Goal: Information Seeking & Learning: Learn about a topic

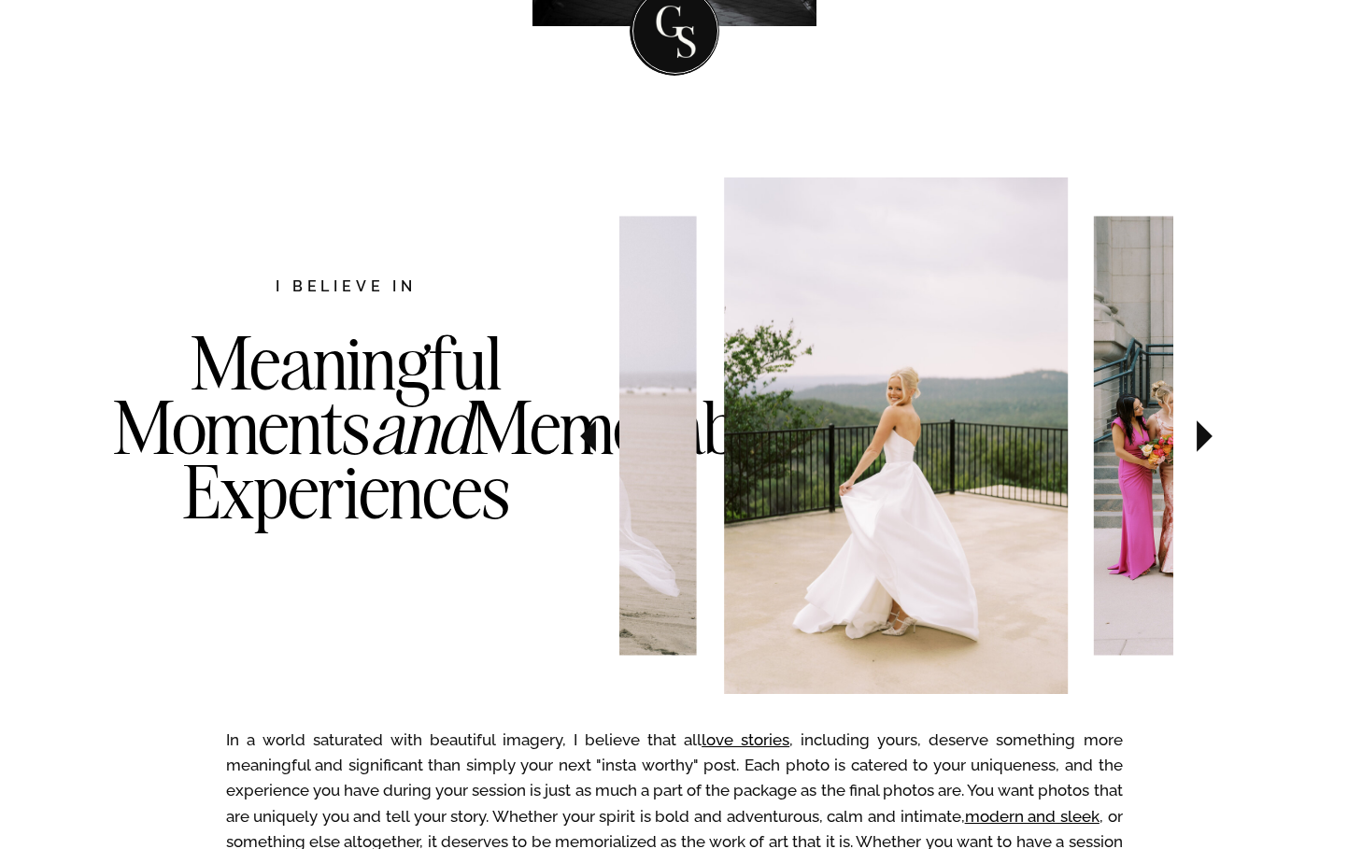
scroll to position [833, 0]
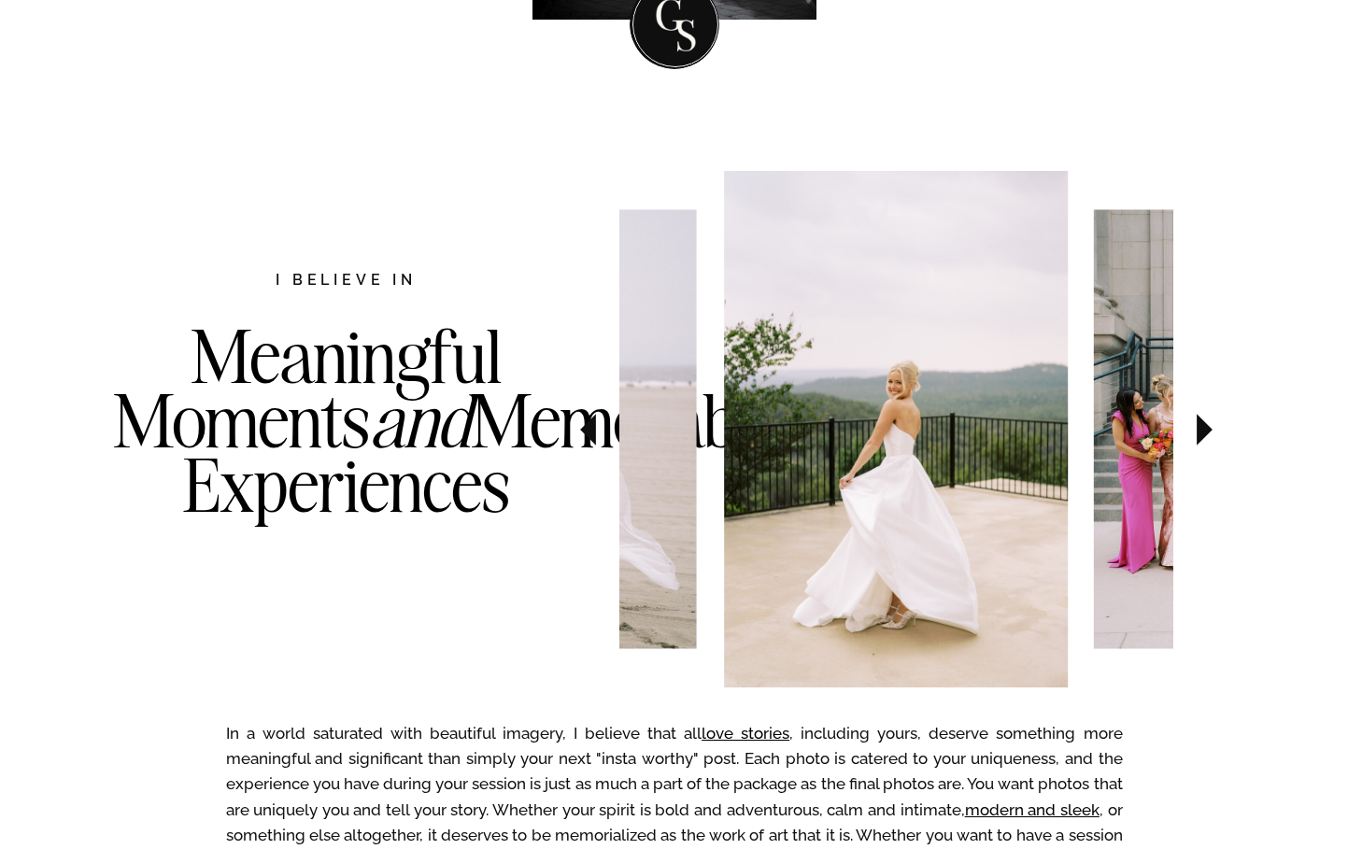
click at [1207, 433] on icon at bounding box center [1205, 430] width 16 height 32
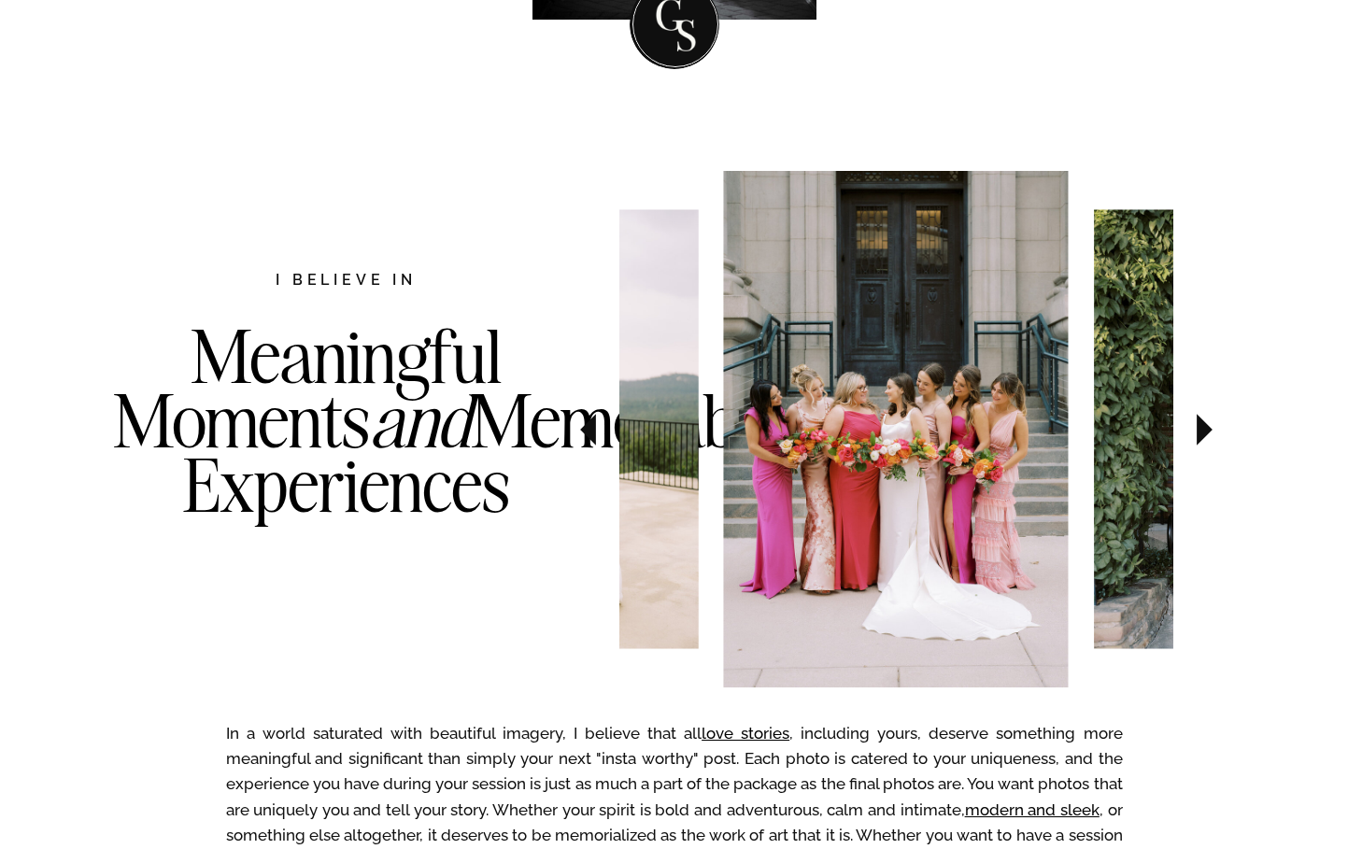
click at [1207, 433] on icon at bounding box center [1205, 430] width 16 height 32
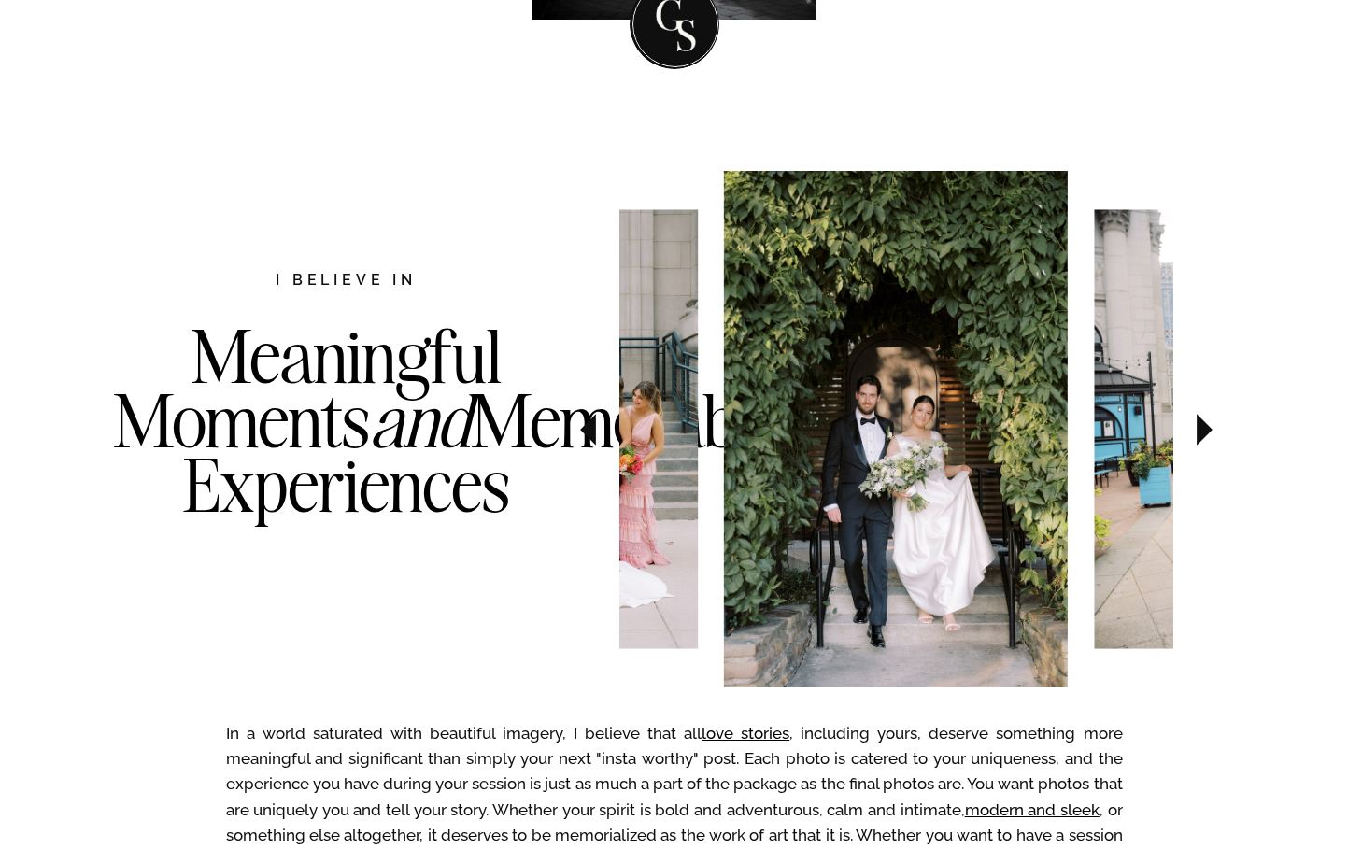
click at [1206, 433] on icon at bounding box center [1205, 430] width 16 height 32
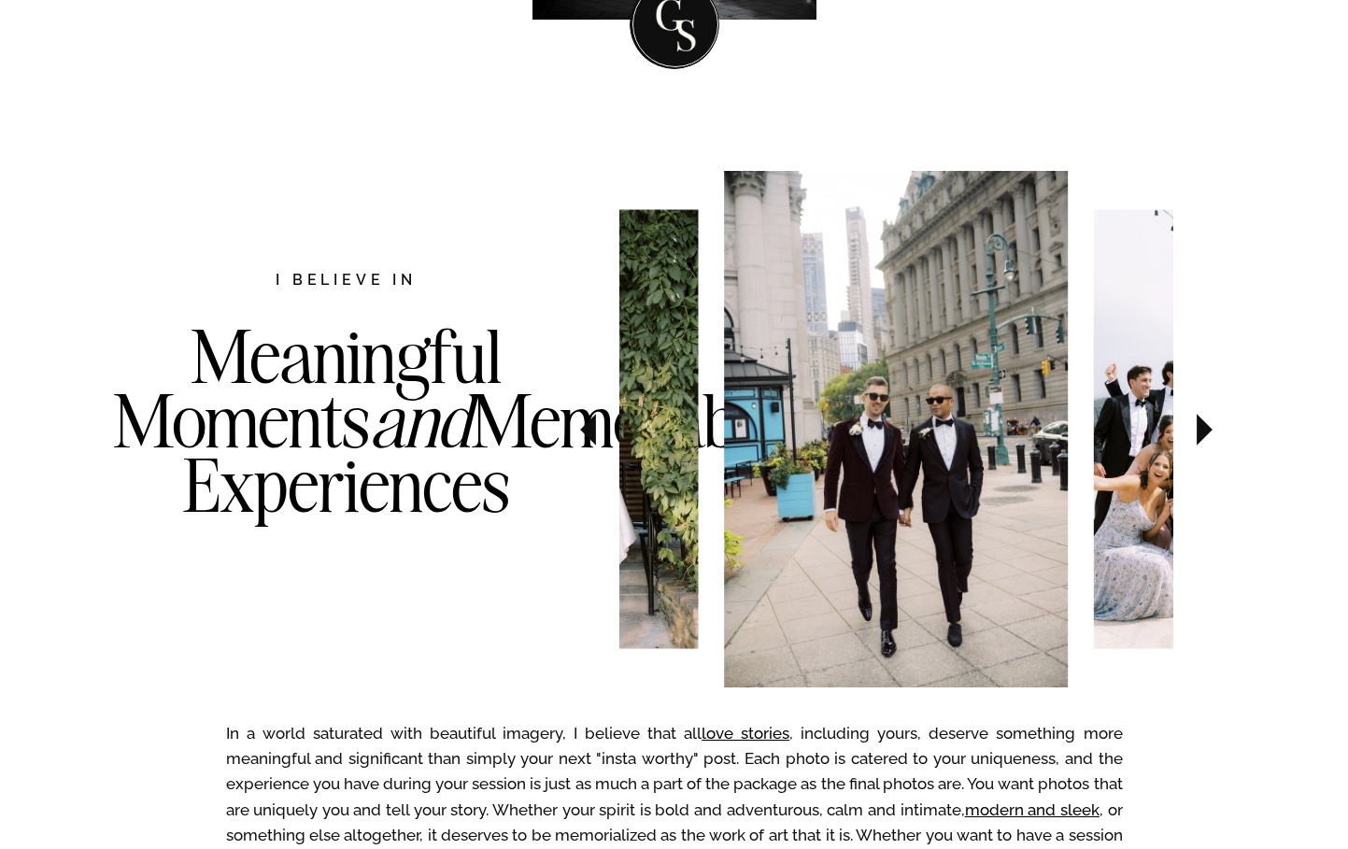
click at [1206, 433] on icon at bounding box center [1205, 430] width 16 height 32
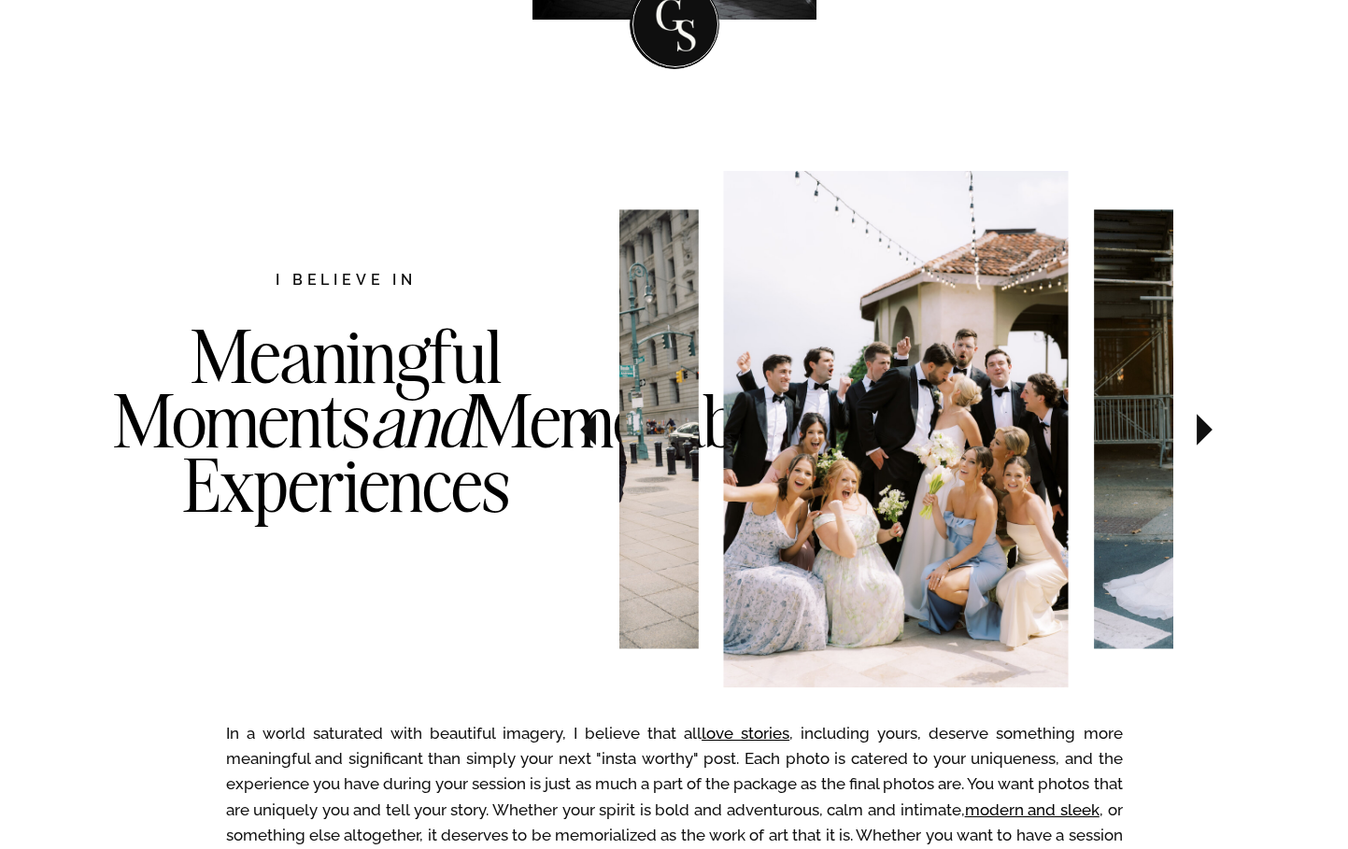
click at [1203, 425] on icon at bounding box center [1205, 430] width 16 height 32
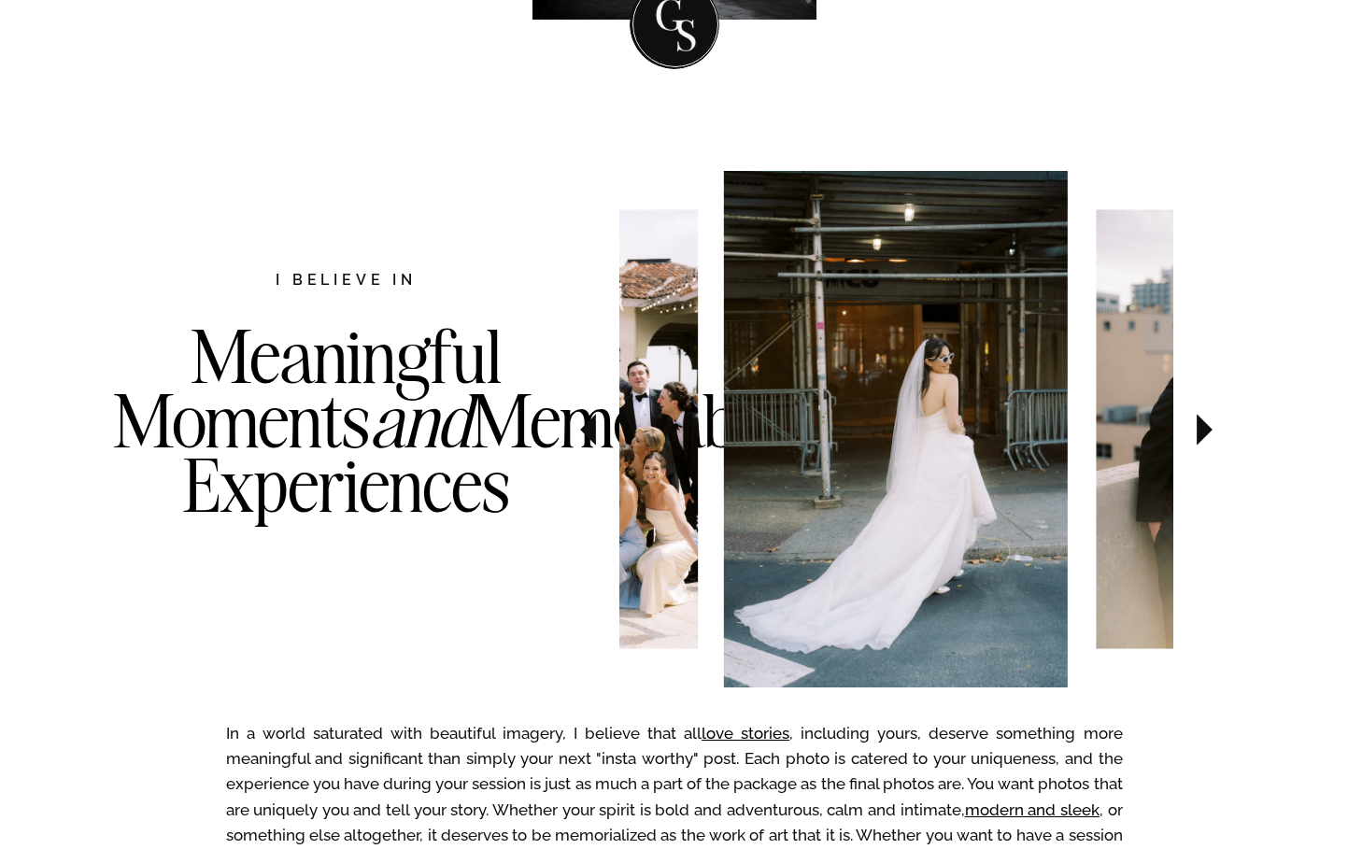
click at [1203, 425] on icon at bounding box center [1205, 430] width 16 height 32
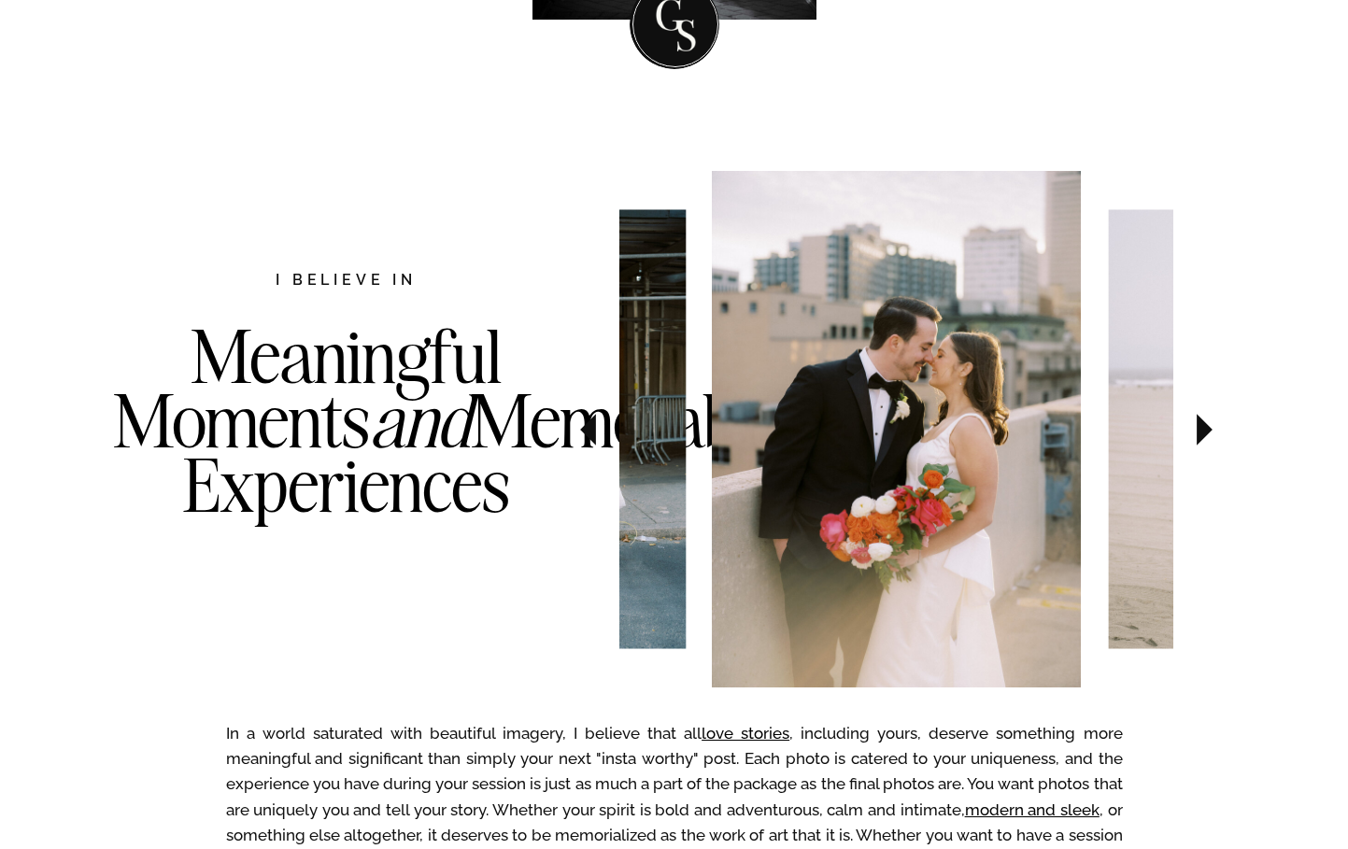
click at [1203, 425] on icon at bounding box center [1205, 430] width 16 height 32
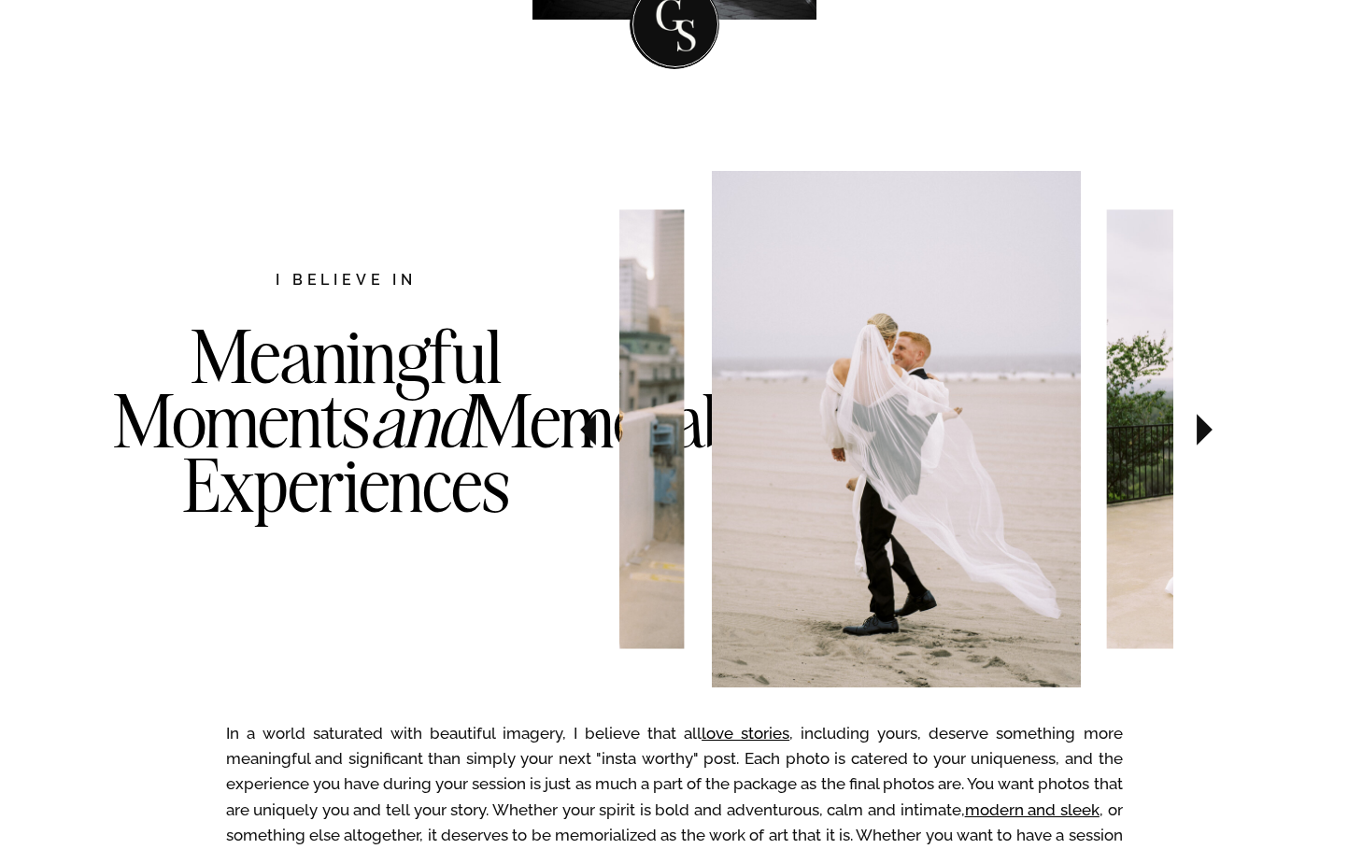
click at [1203, 425] on icon at bounding box center [1205, 430] width 16 height 32
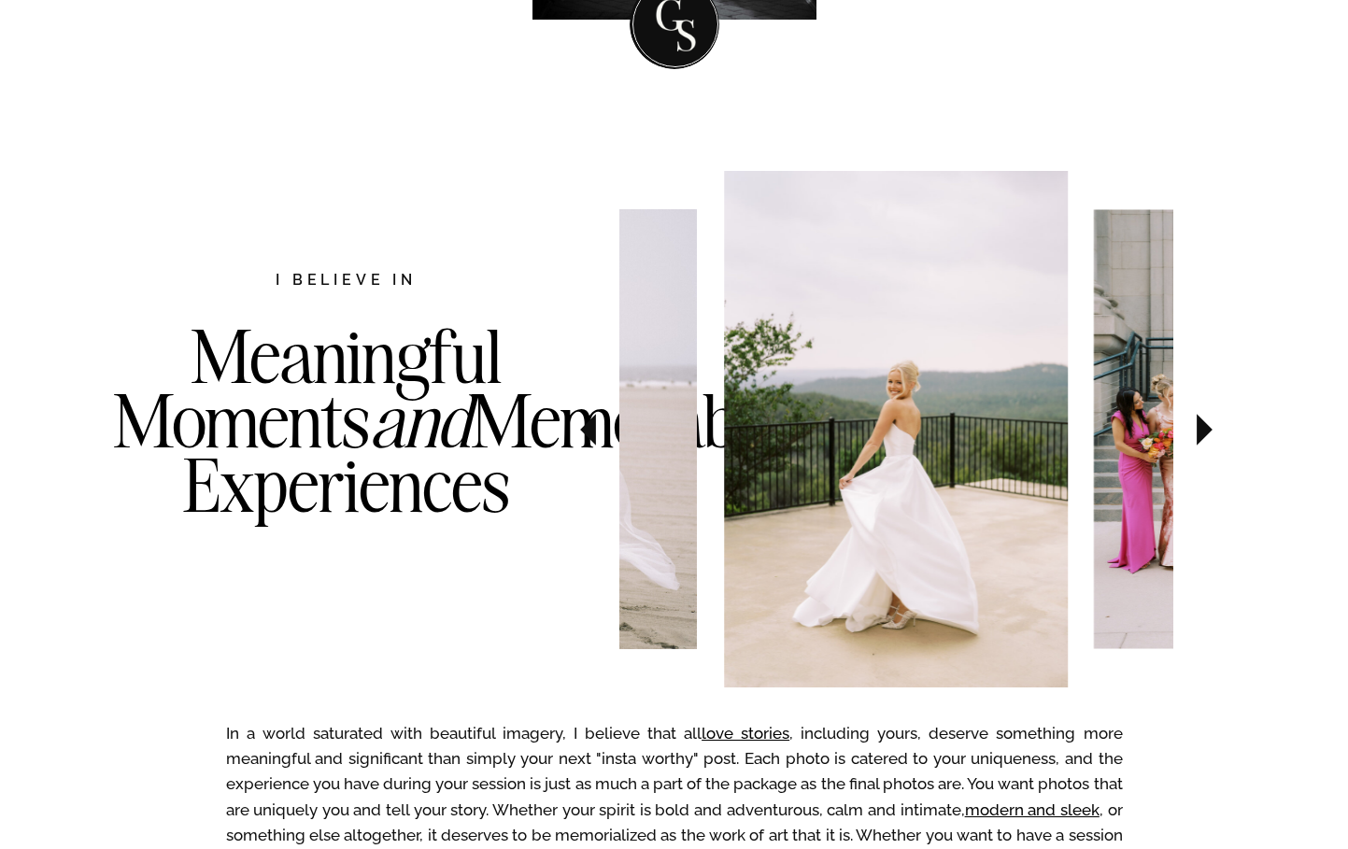
click at [1202, 426] on icon at bounding box center [1205, 430] width 16 height 32
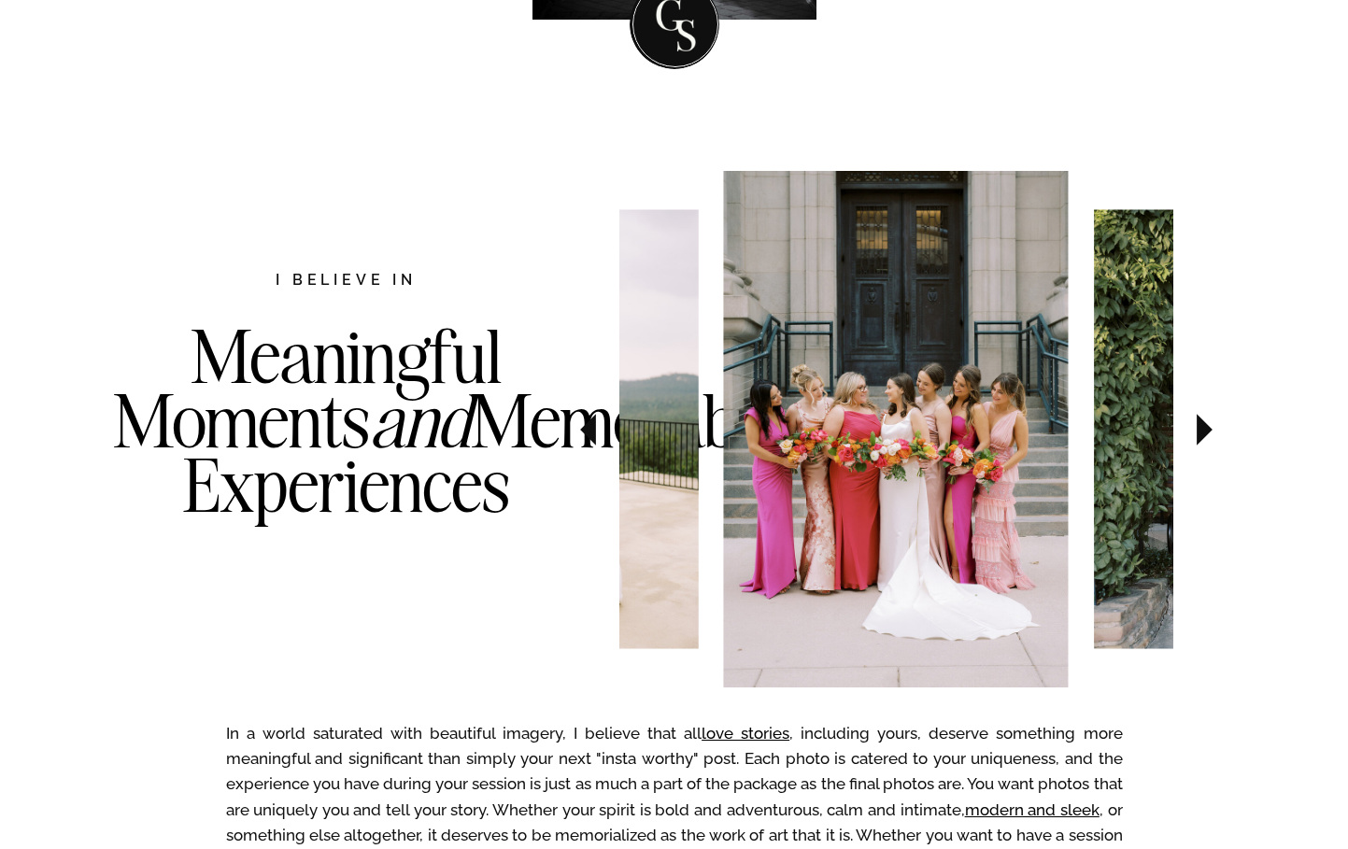
click at [1200, 428] on icon at bounding box center [1205, 430] width 16 height 32
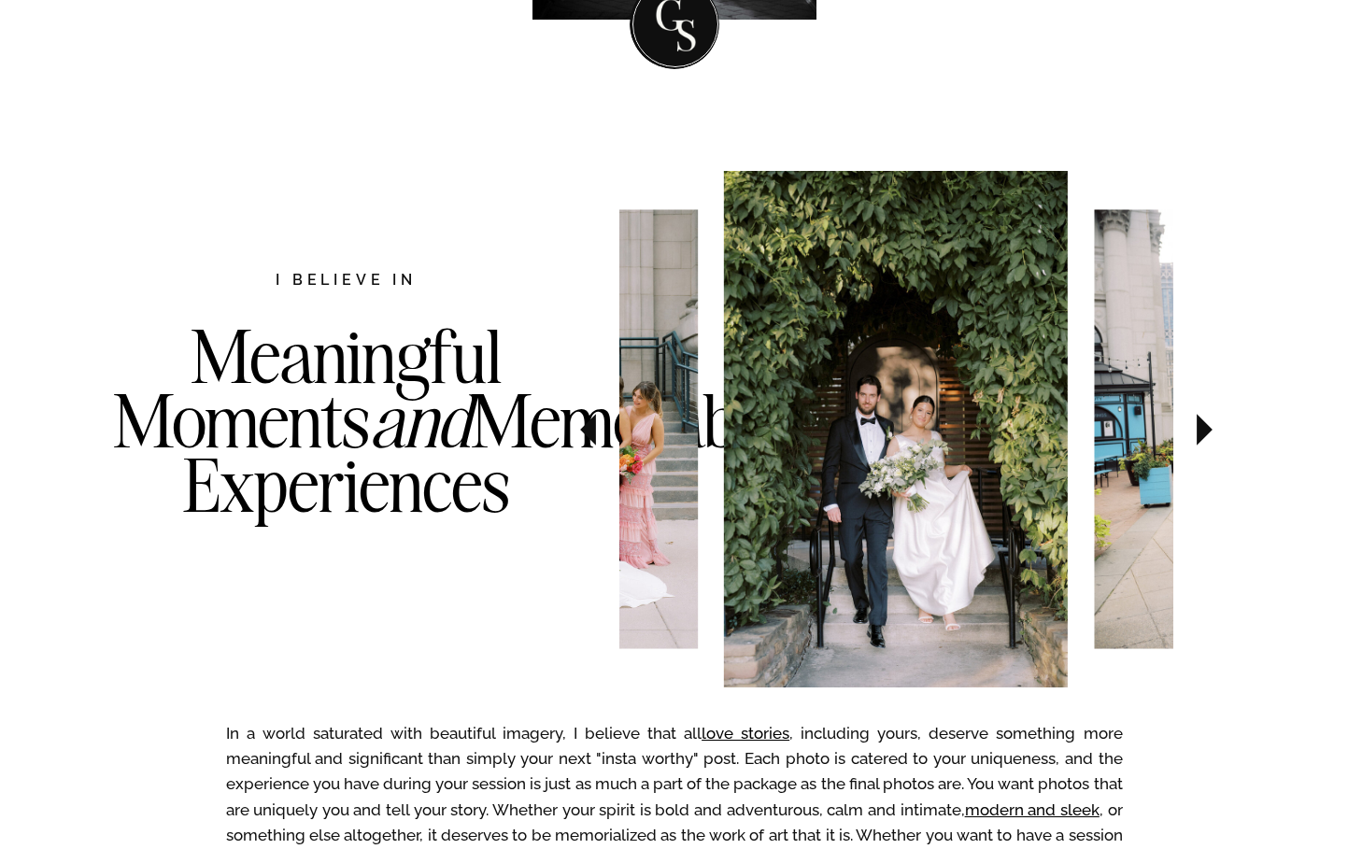
click at [1200, 428] on icon at bounding box center [1205, 430] width 16 height 32
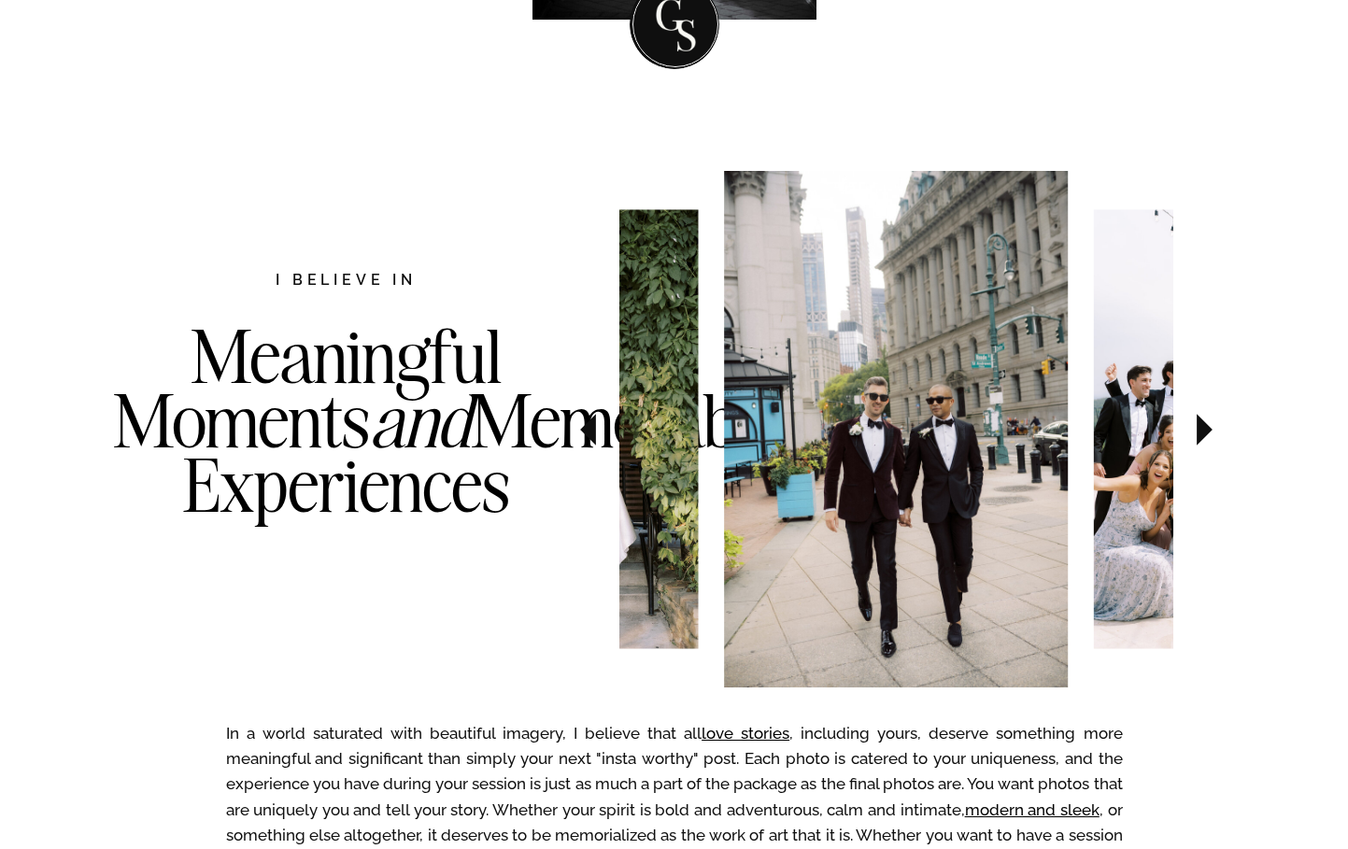
click at [1200, 428] on icon at bounding box center [1205, 430] width 16 height 32
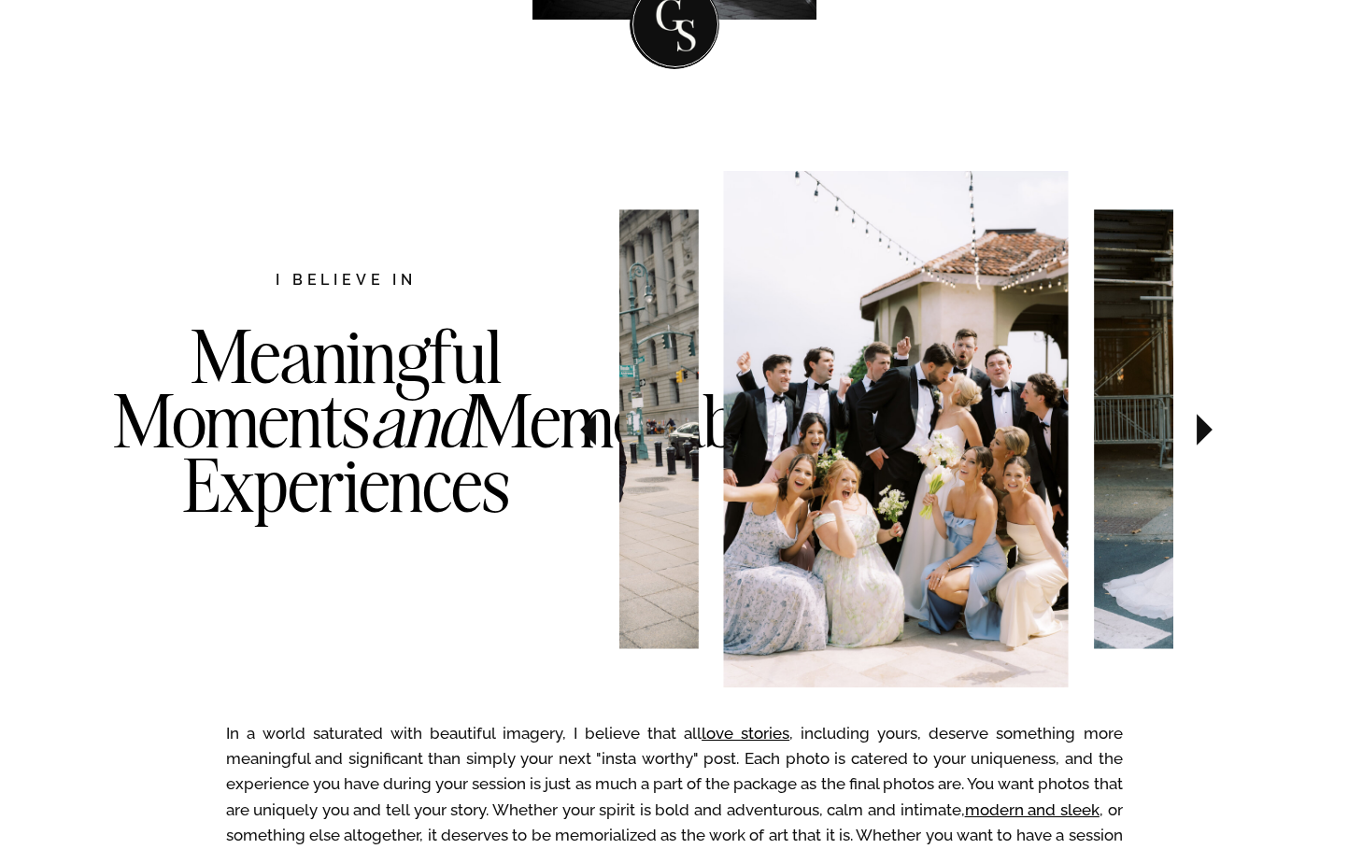
click at [1200, 429] on icon at bounding box center [1205, 430] width 16 height 32
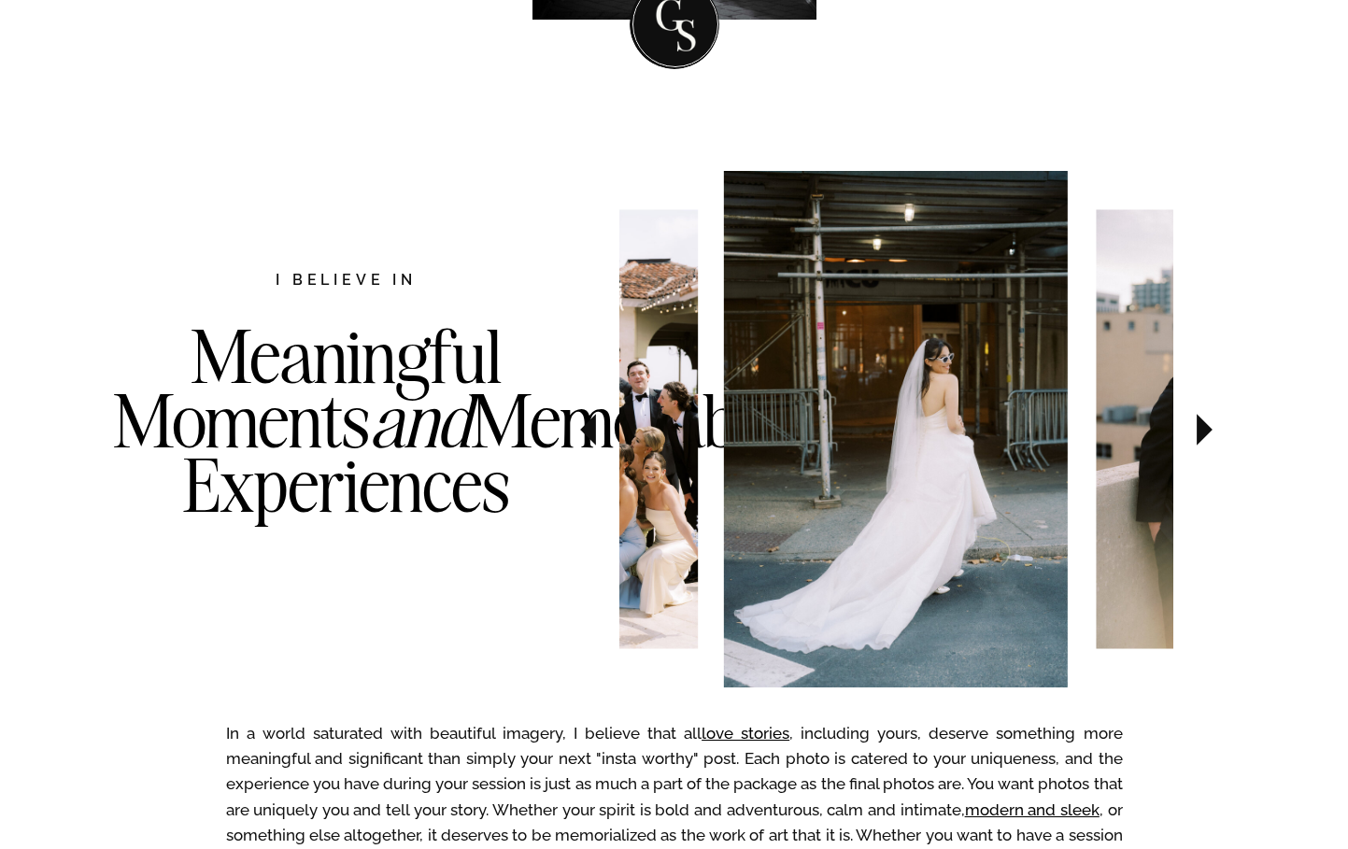
click at [1200, 430] on icon at bounding box center [1205, 430] width 16 height 32
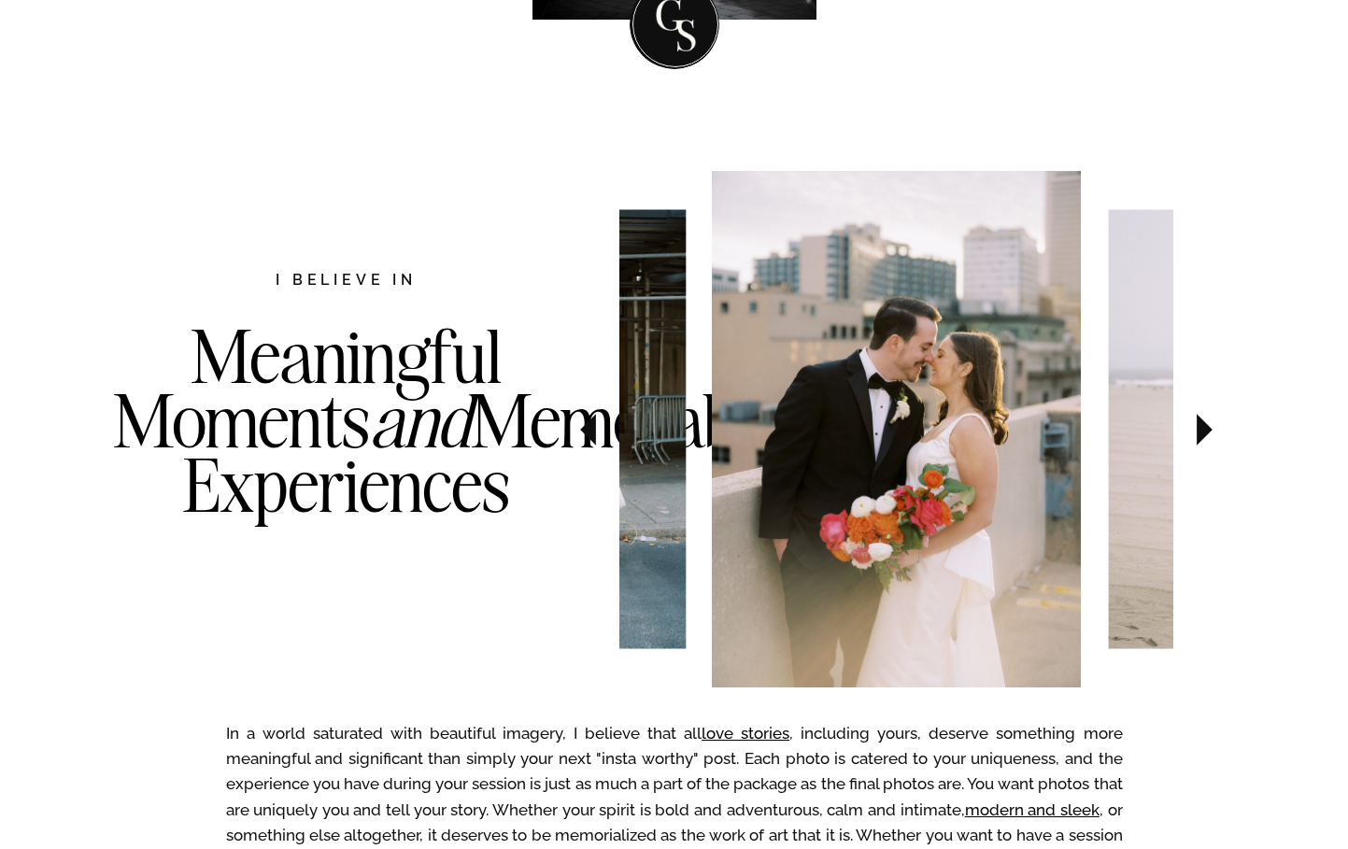
click at [1199, 431] on icon at bounding box center [1205, 430] width 16 height 32
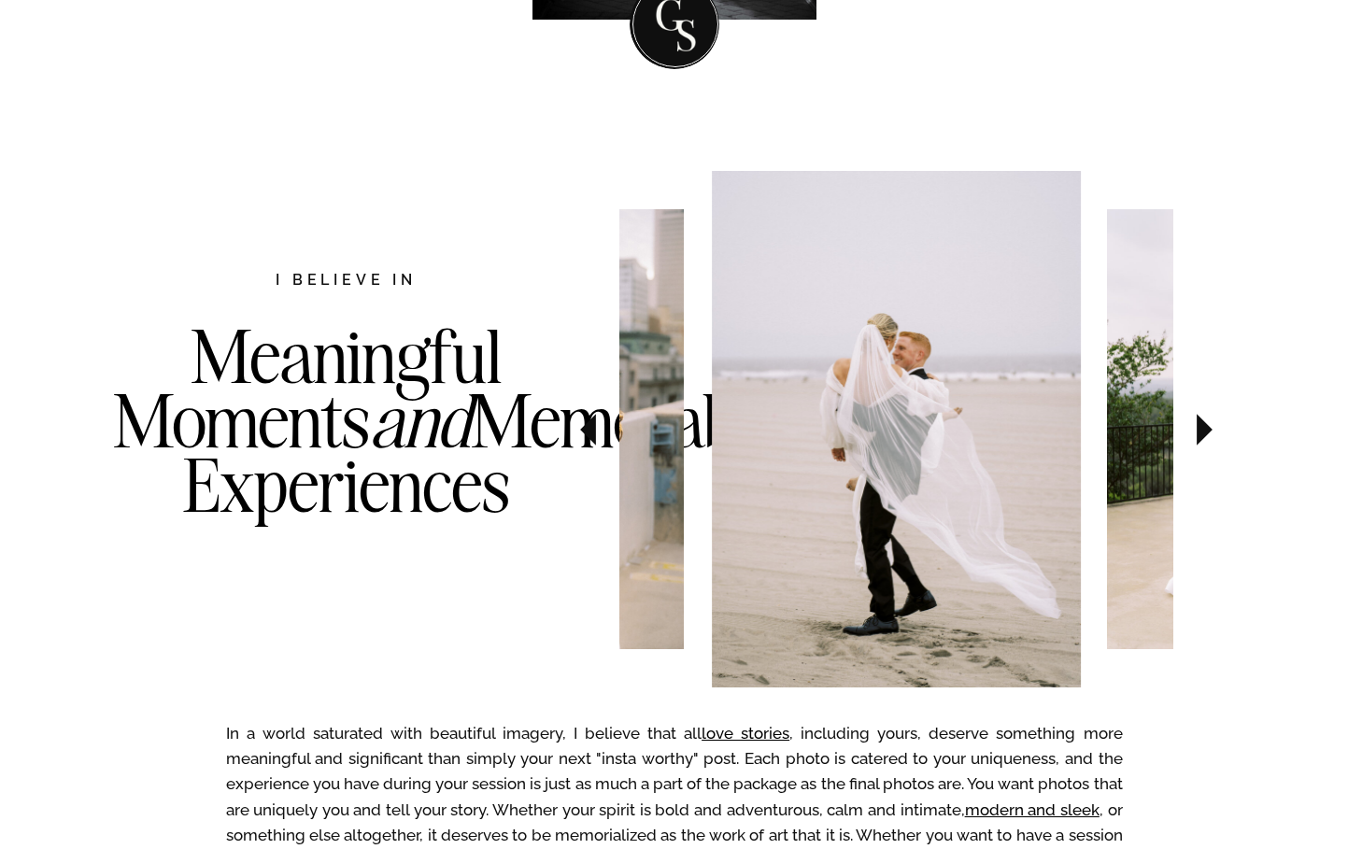
click at [1199, 431] on icon at bounding box center [1205, 430] width 16 height 32
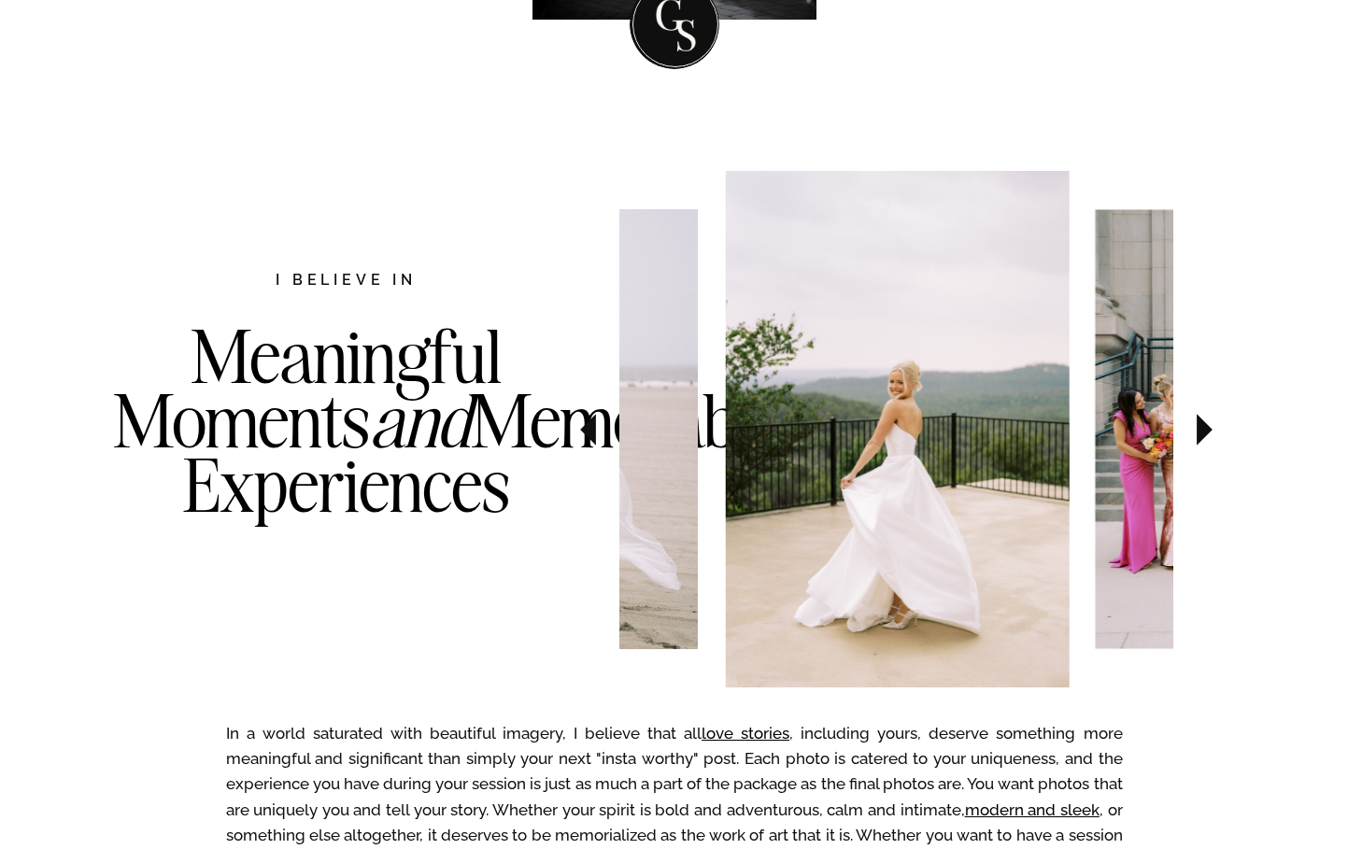
click at [1199, 431] on icon at bounding box center [1205, 430] width 16 height 32
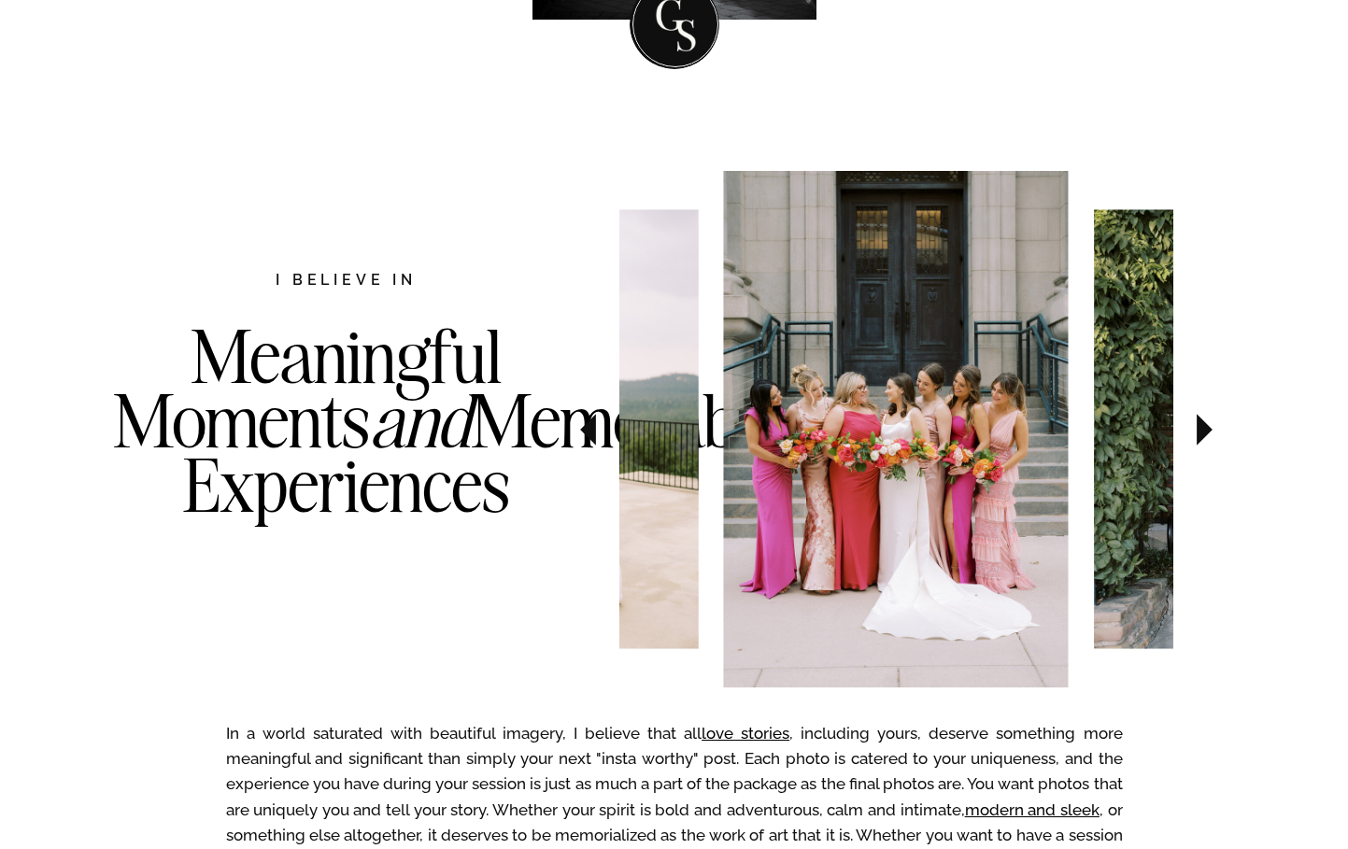
click at [1198, 432] on icon at bounding box center [1205, 430] width 16 height 32
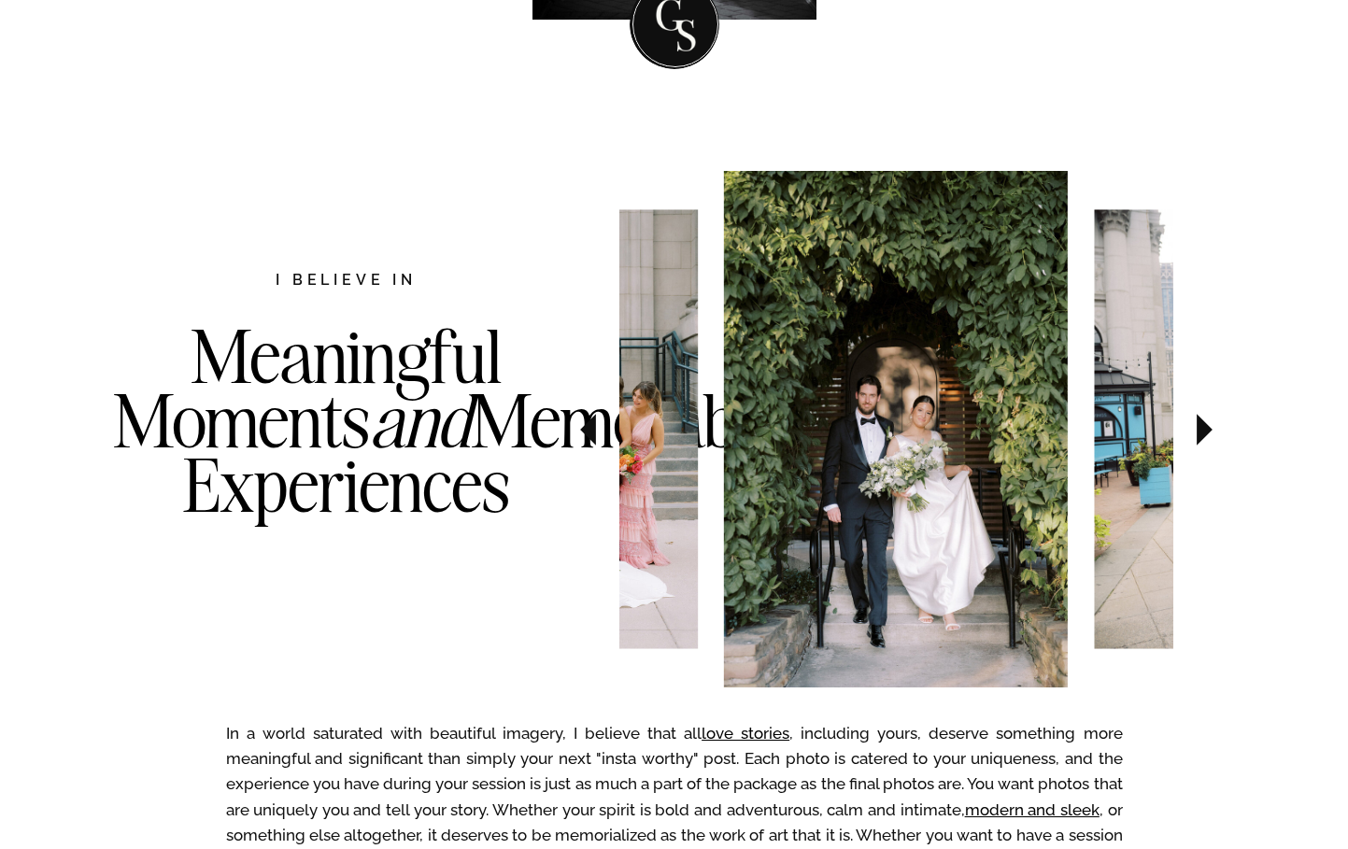
click at [1198, 433] on icon at bounding box center [1205, 430] width 16 height 32
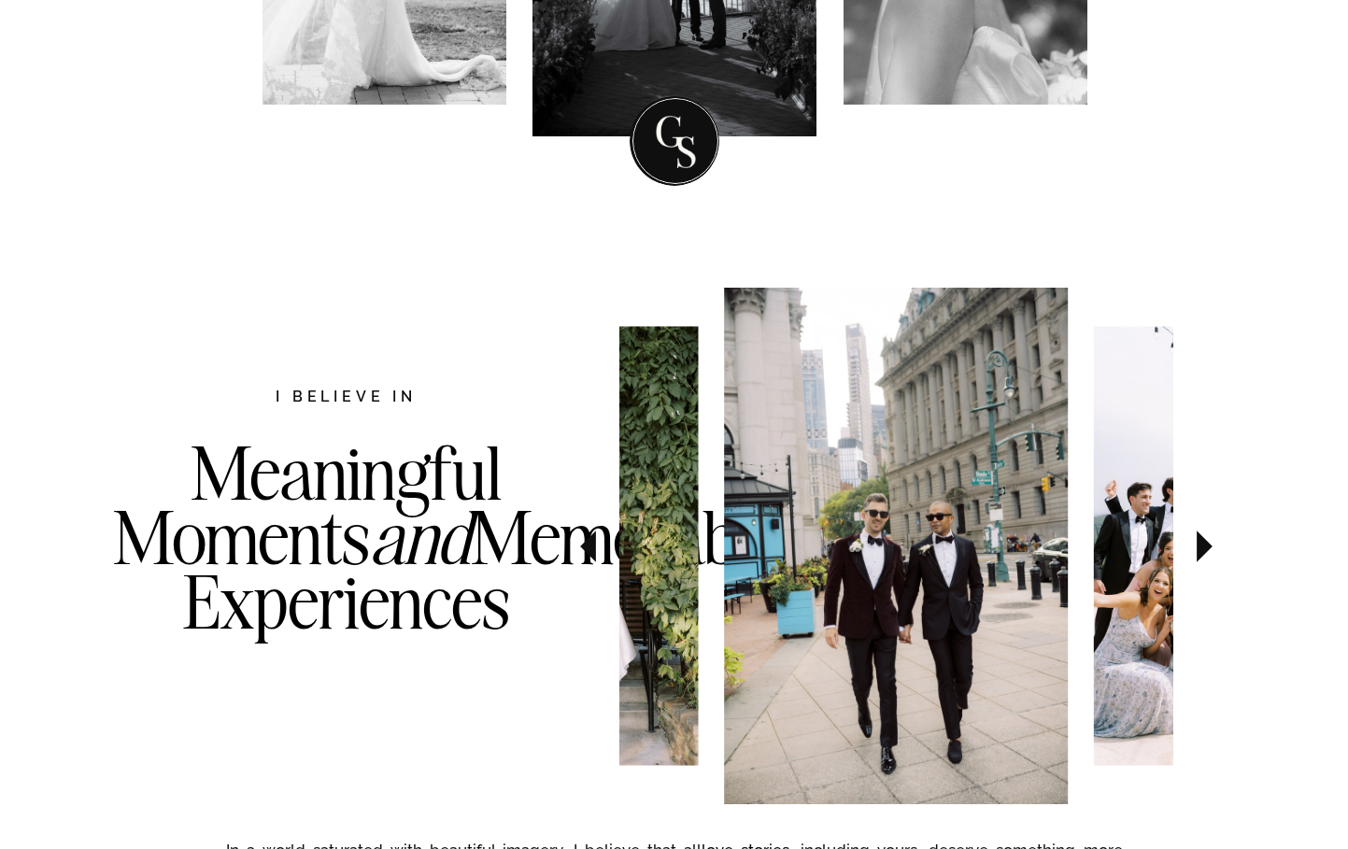
scroll to position [0, 0]
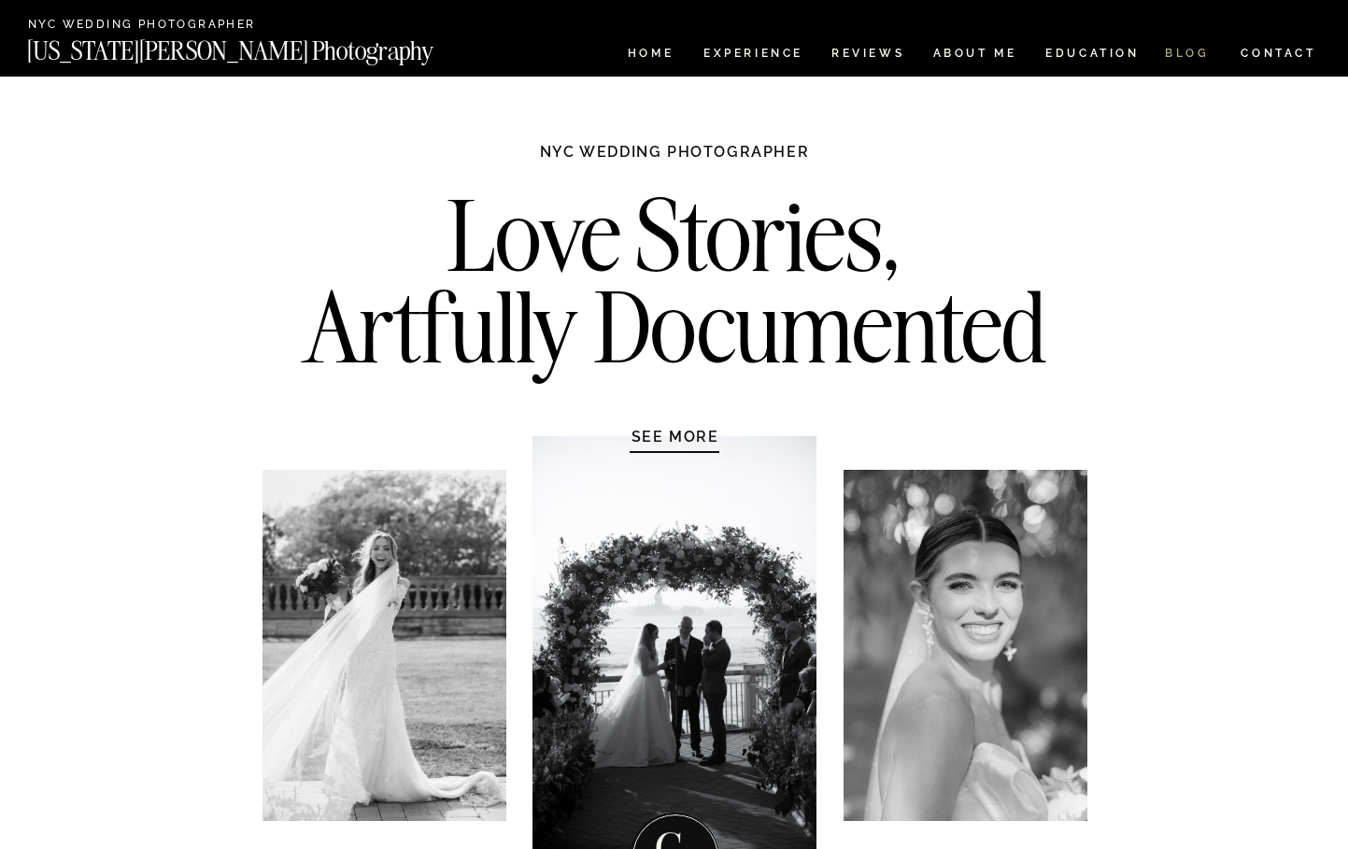
click at [1186, 56] on nav "BLOG" at bounding box center [1187, 56] width 45 height 16
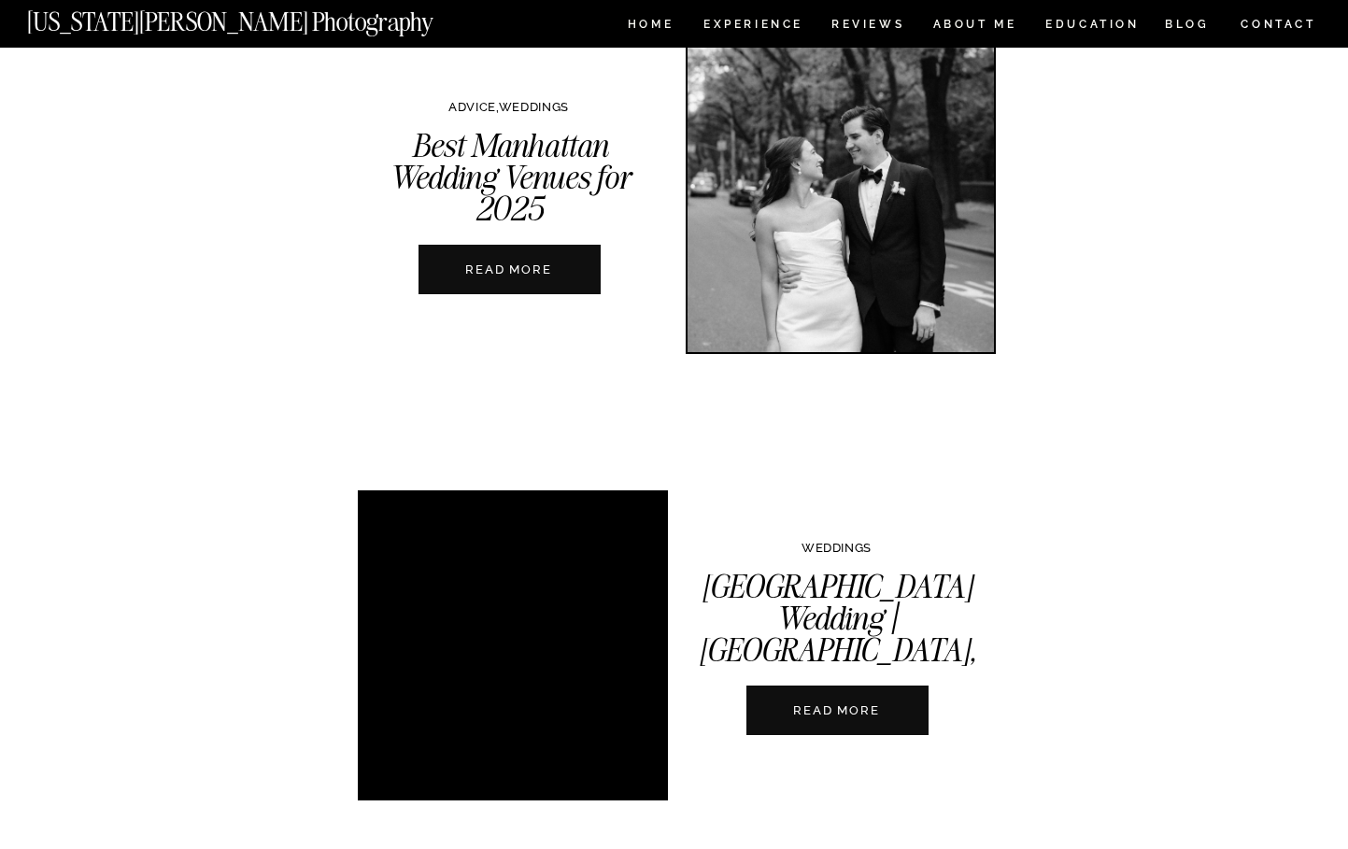
scroll to position [998, 0]
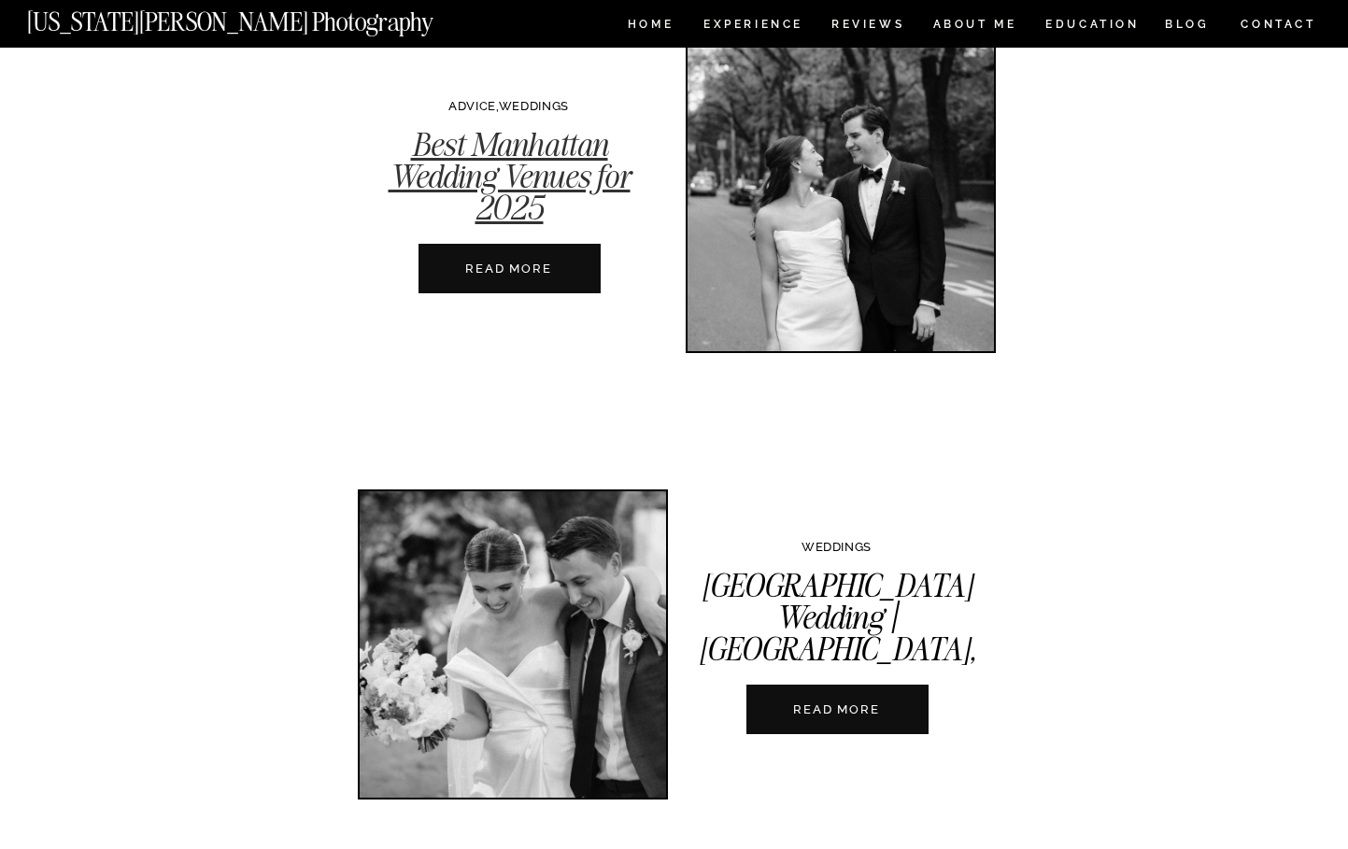
click at [541, 210] on link "Best Manhattan Wedding Venues for 2025" at bounding box center [510, 176] width 242 height 104
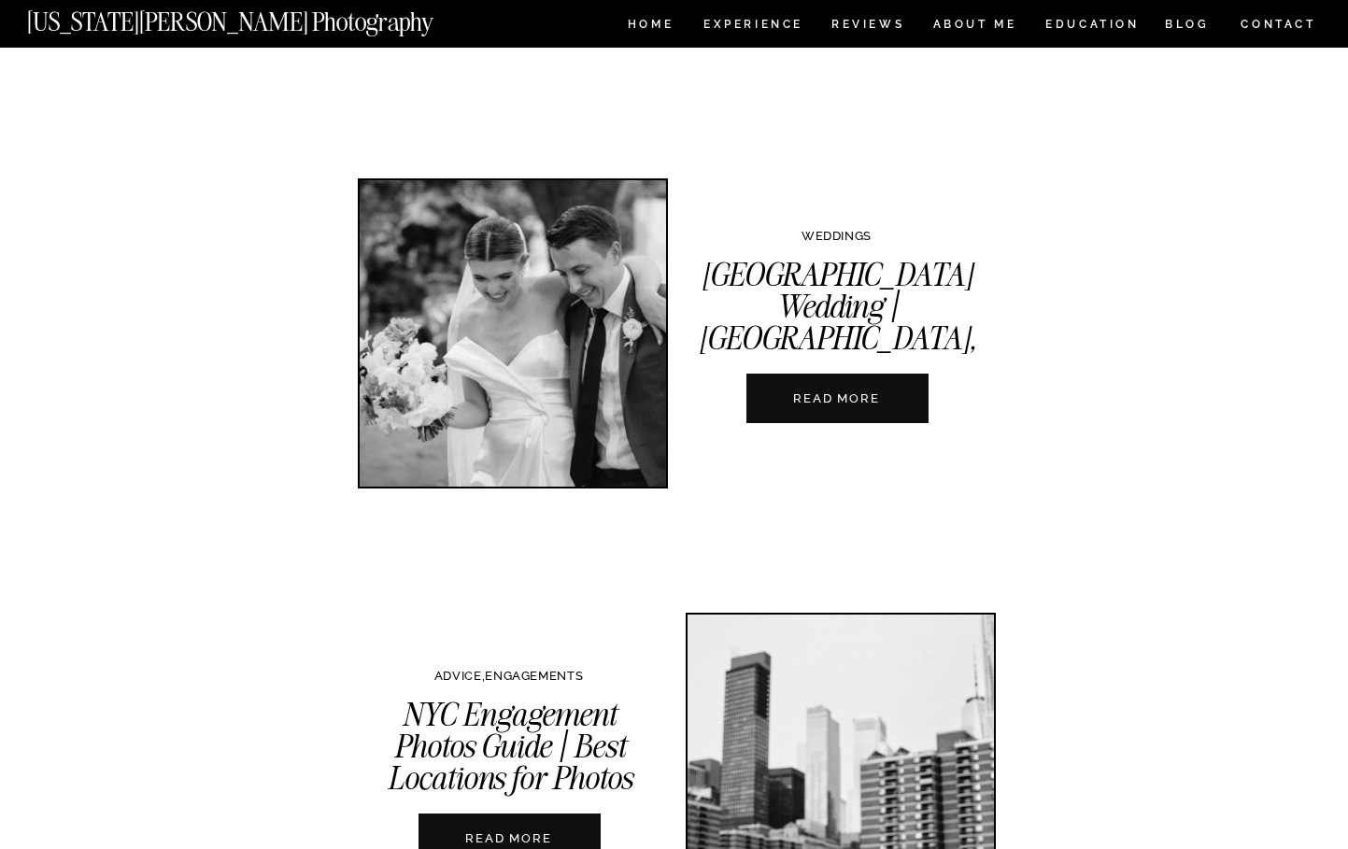
scroll to position [1672, 0]
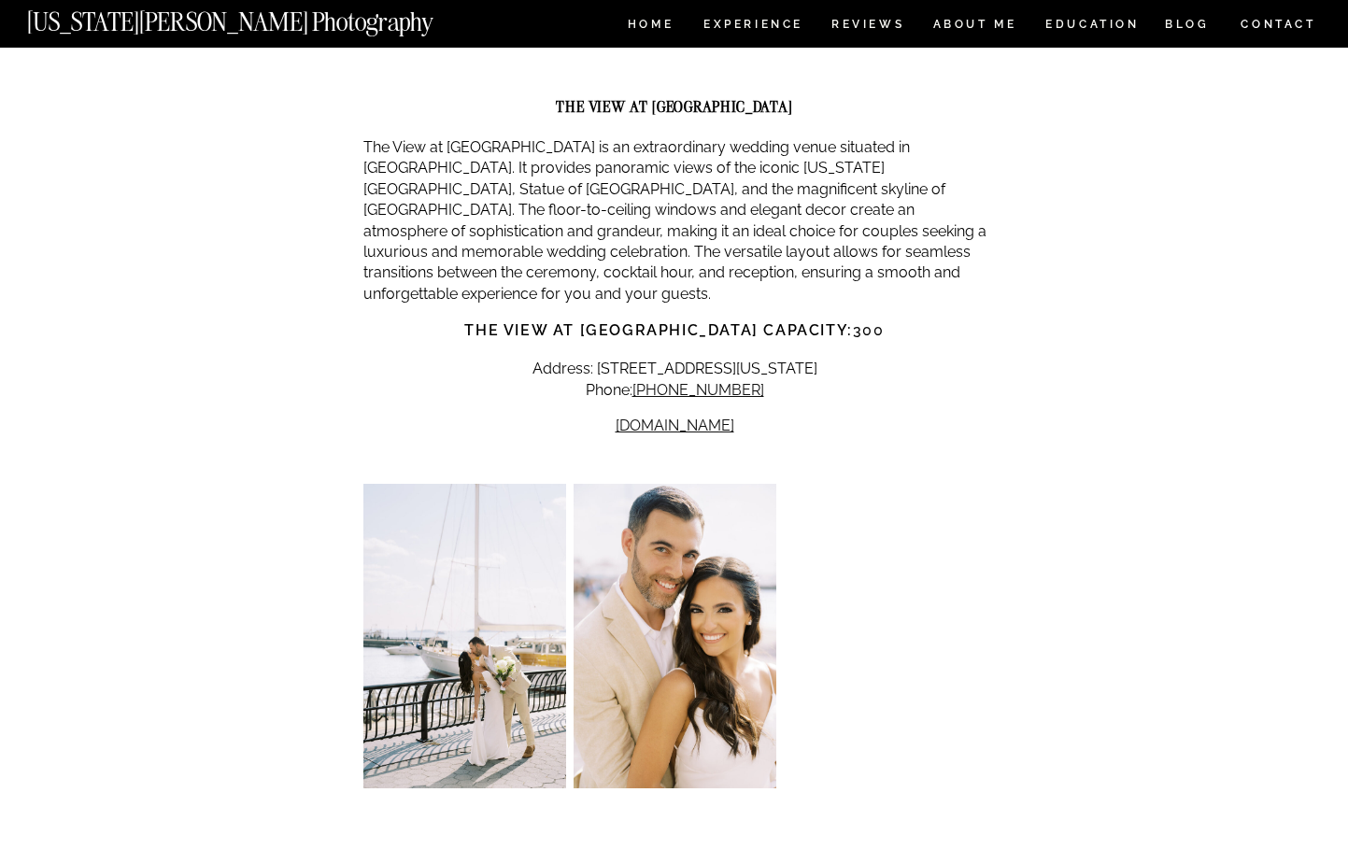
scroll to position [5746, 0]
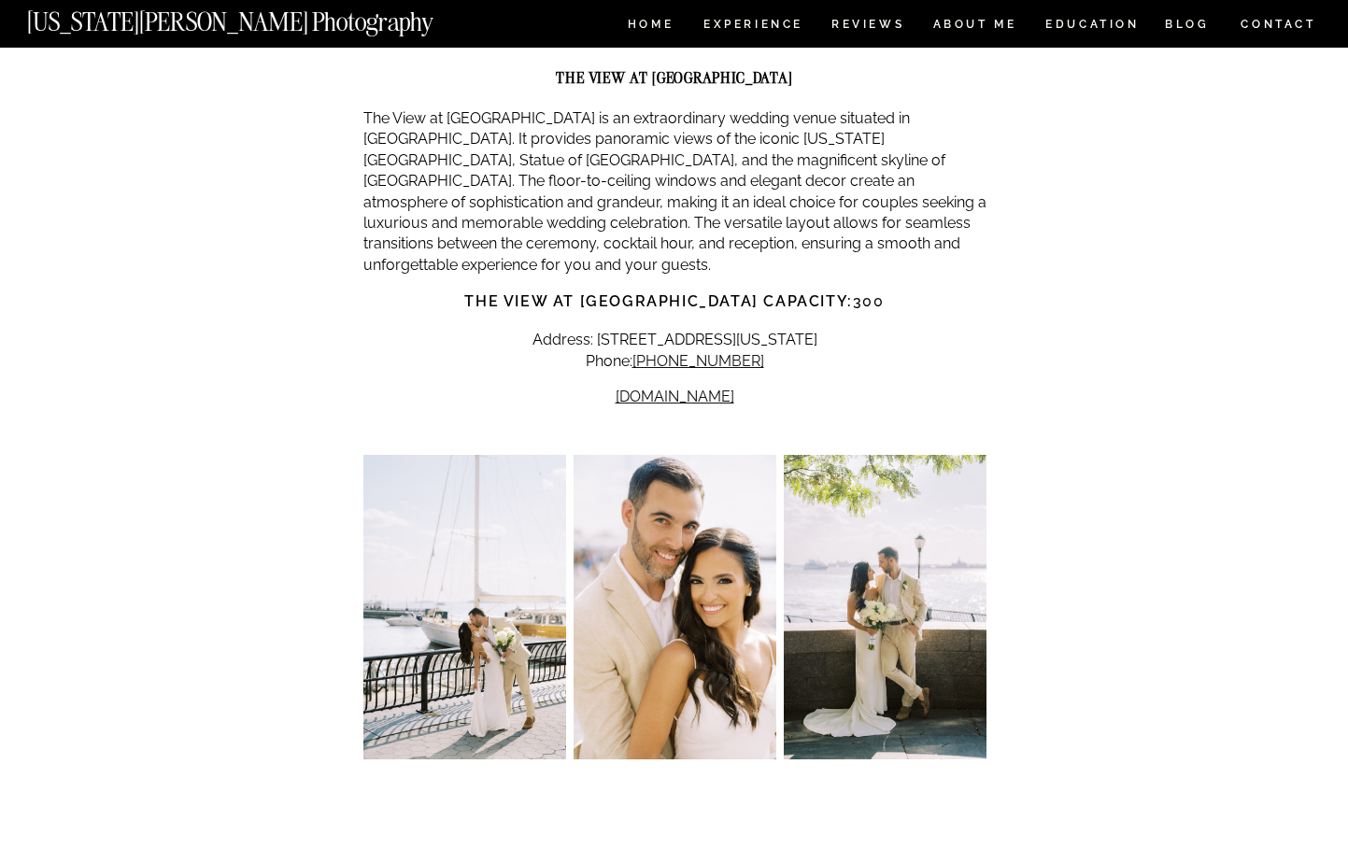
click at [481, 547] on img at bounding box center [464, 607] width 203 height 304
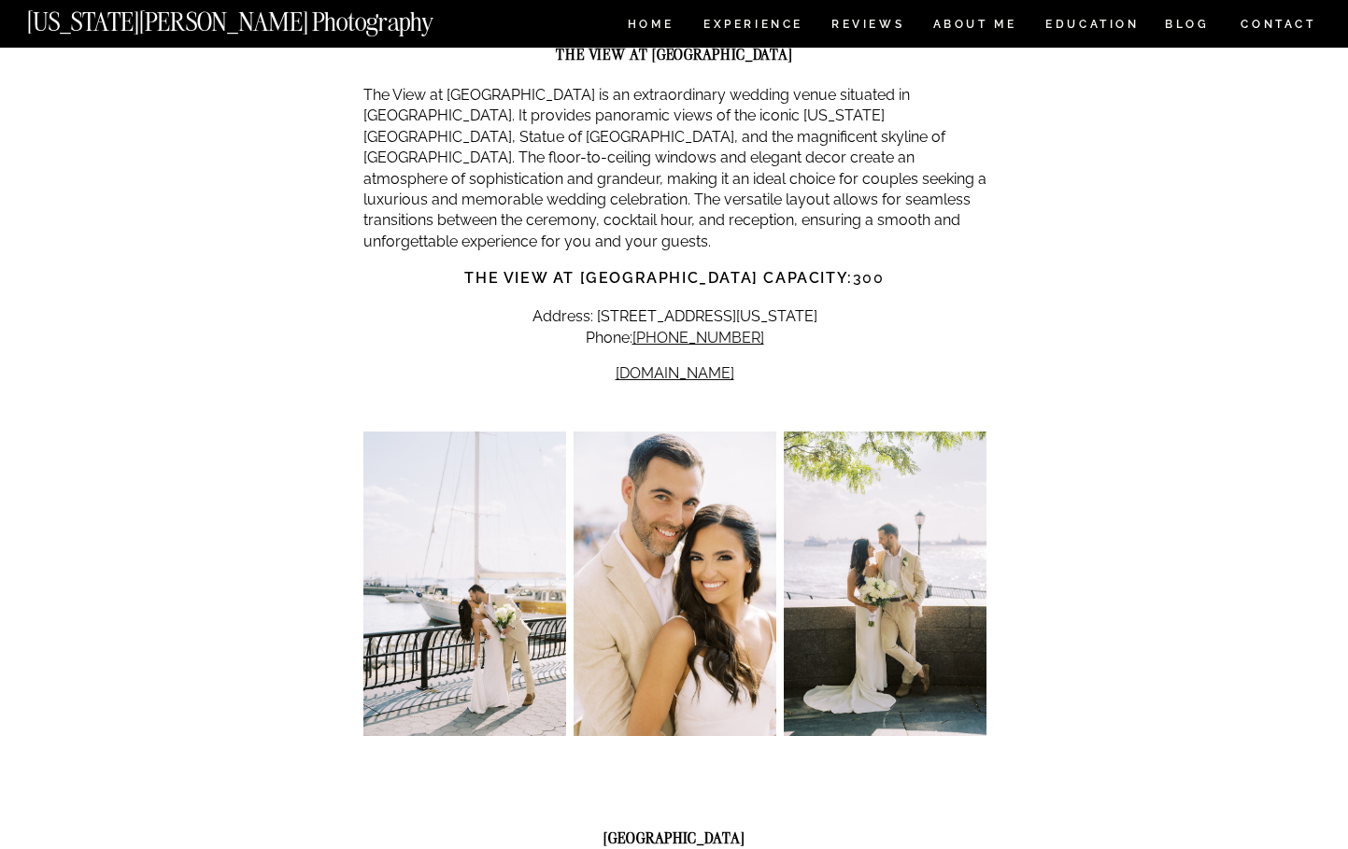
scroll to position [5772, 0]
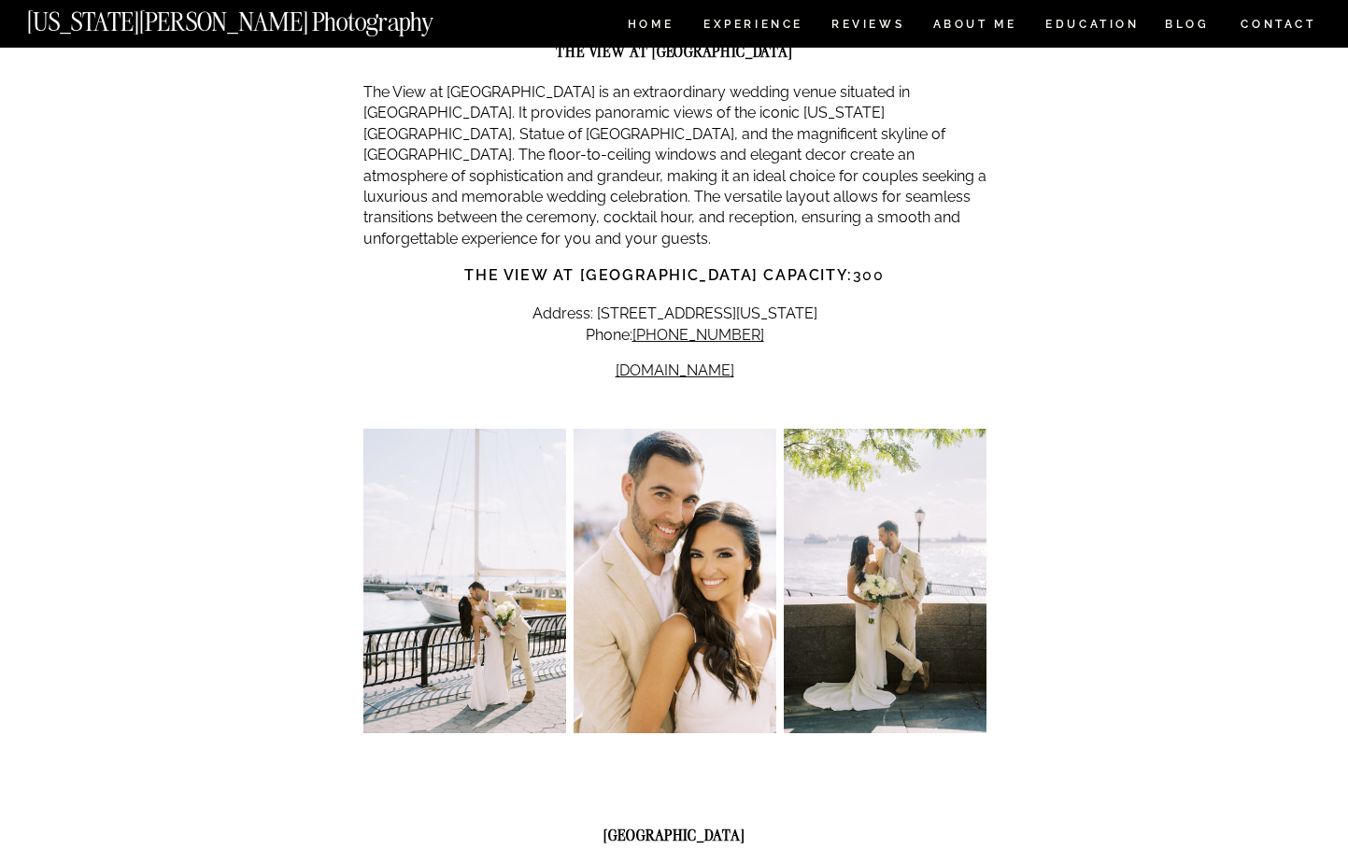
click at [894, 470] on img at bounding box center [885, 581] width 203 height 304
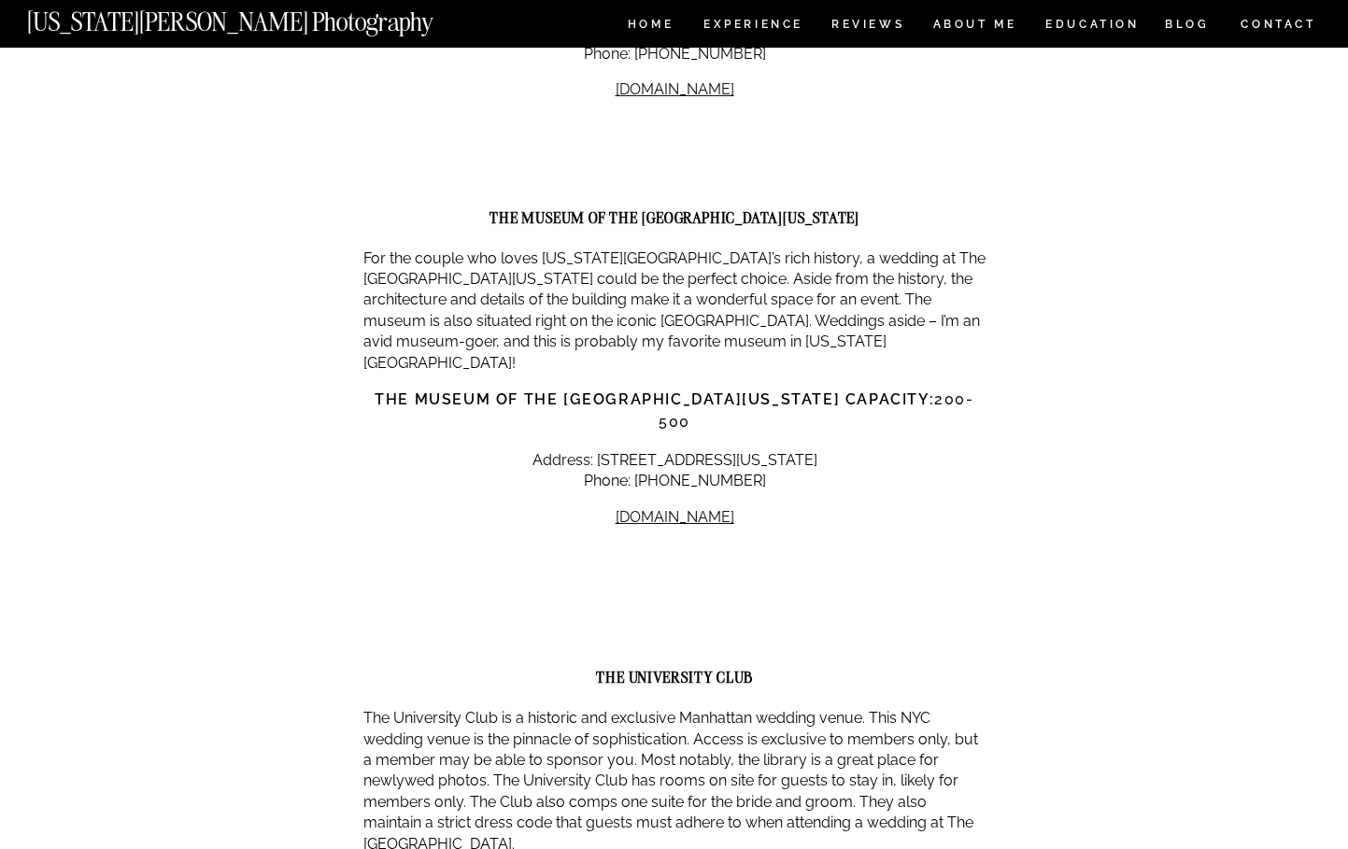
scroll to position [8472, 0]
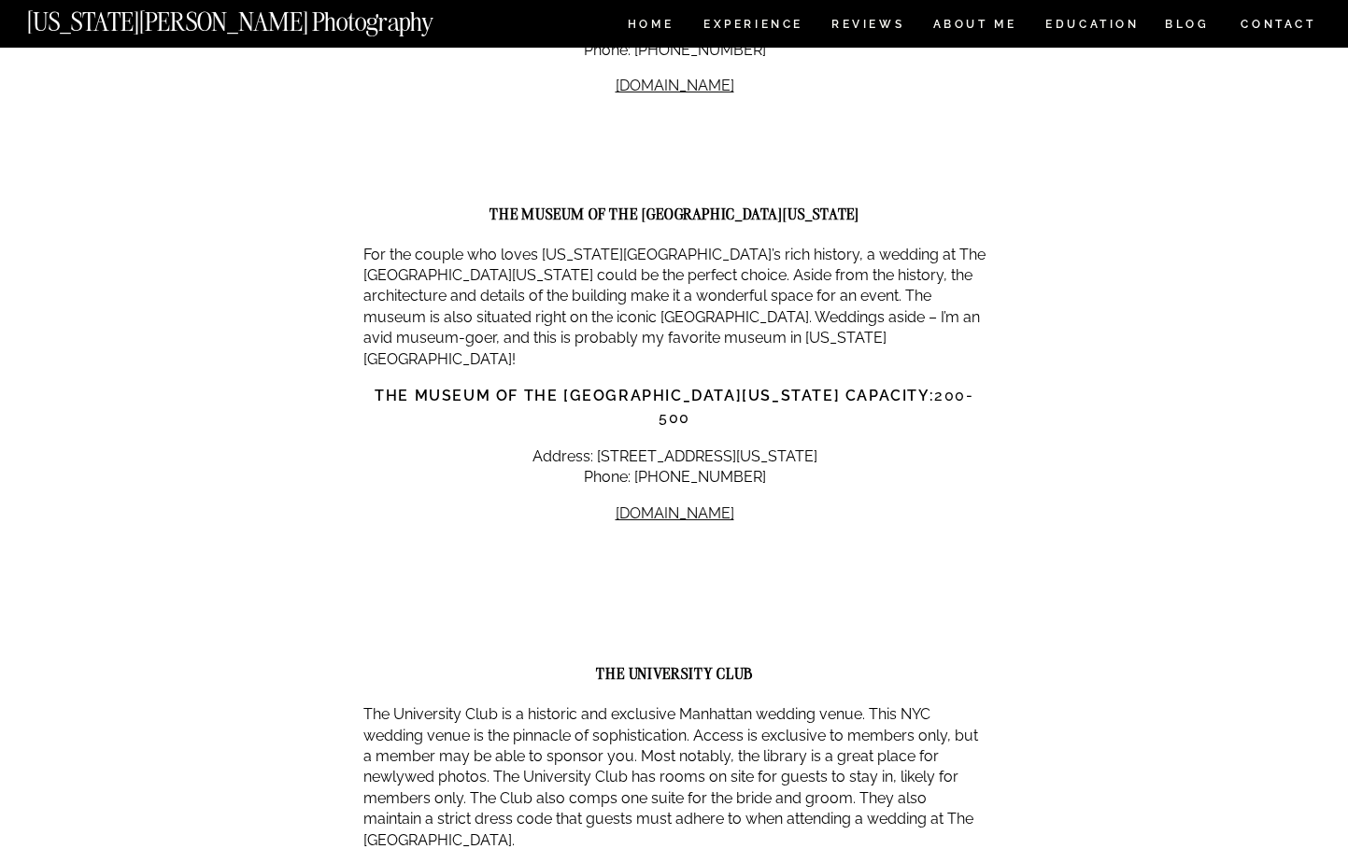
drag, startPoint x: 128, startPoint y: 305, endPoint x: 167, endPoint y: 145, distance: 164.5
